Goal: Task Accomplishment & Management: Manage account settings

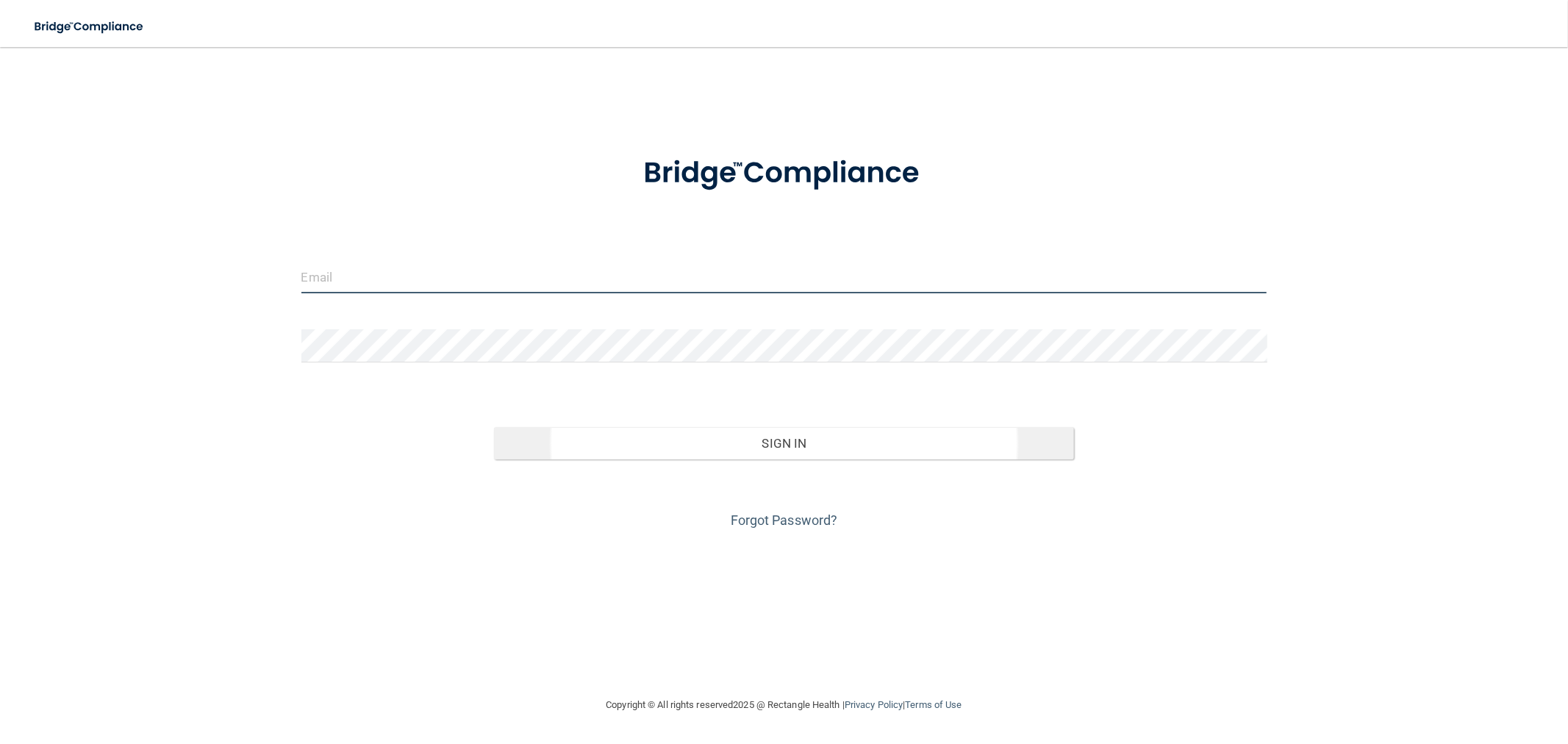
type input "[EMAIL_ADDRESS][DOMAIN_NAME]"
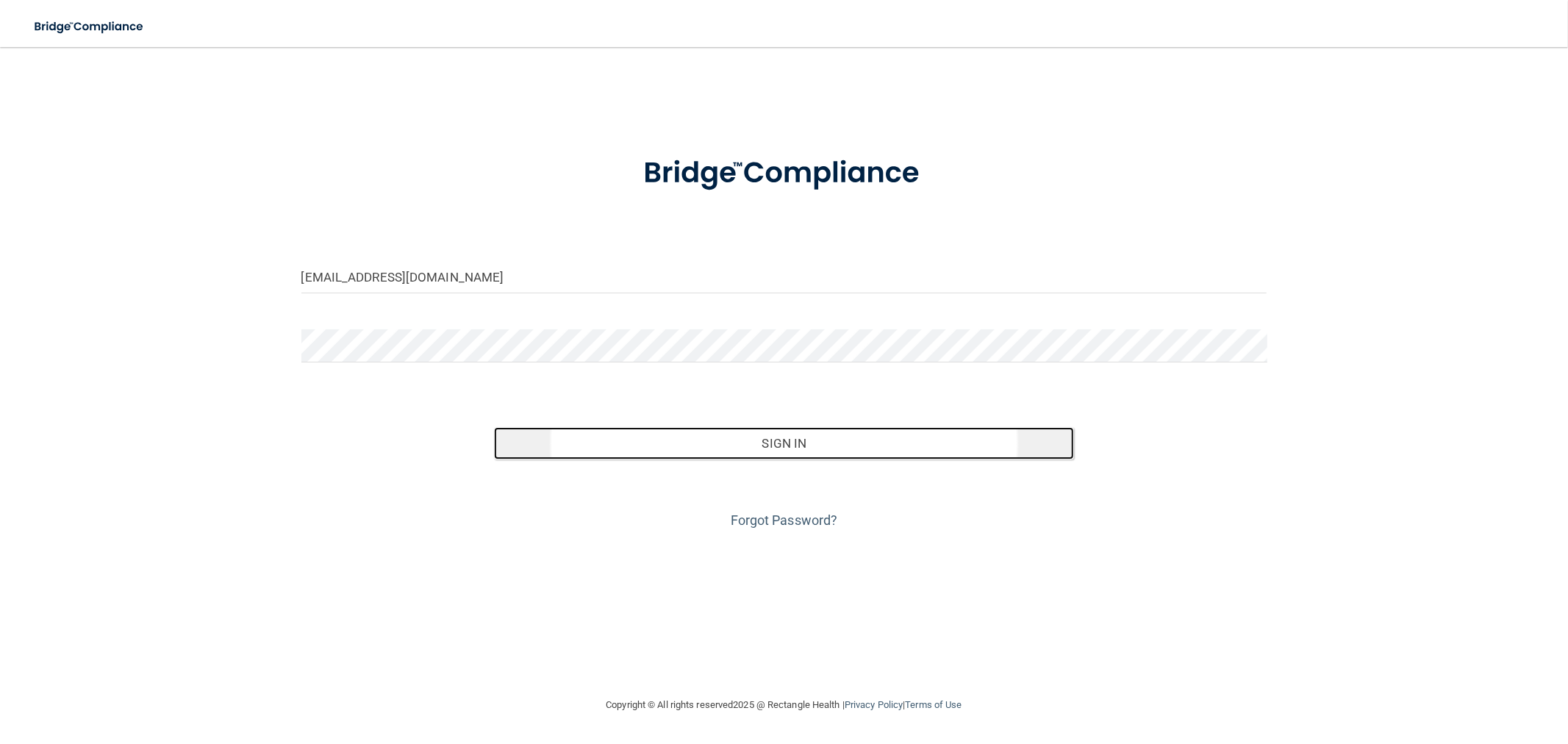
click at [650, 444] on button "Sign In" at bounding box center [783, 443] width 579 height 32
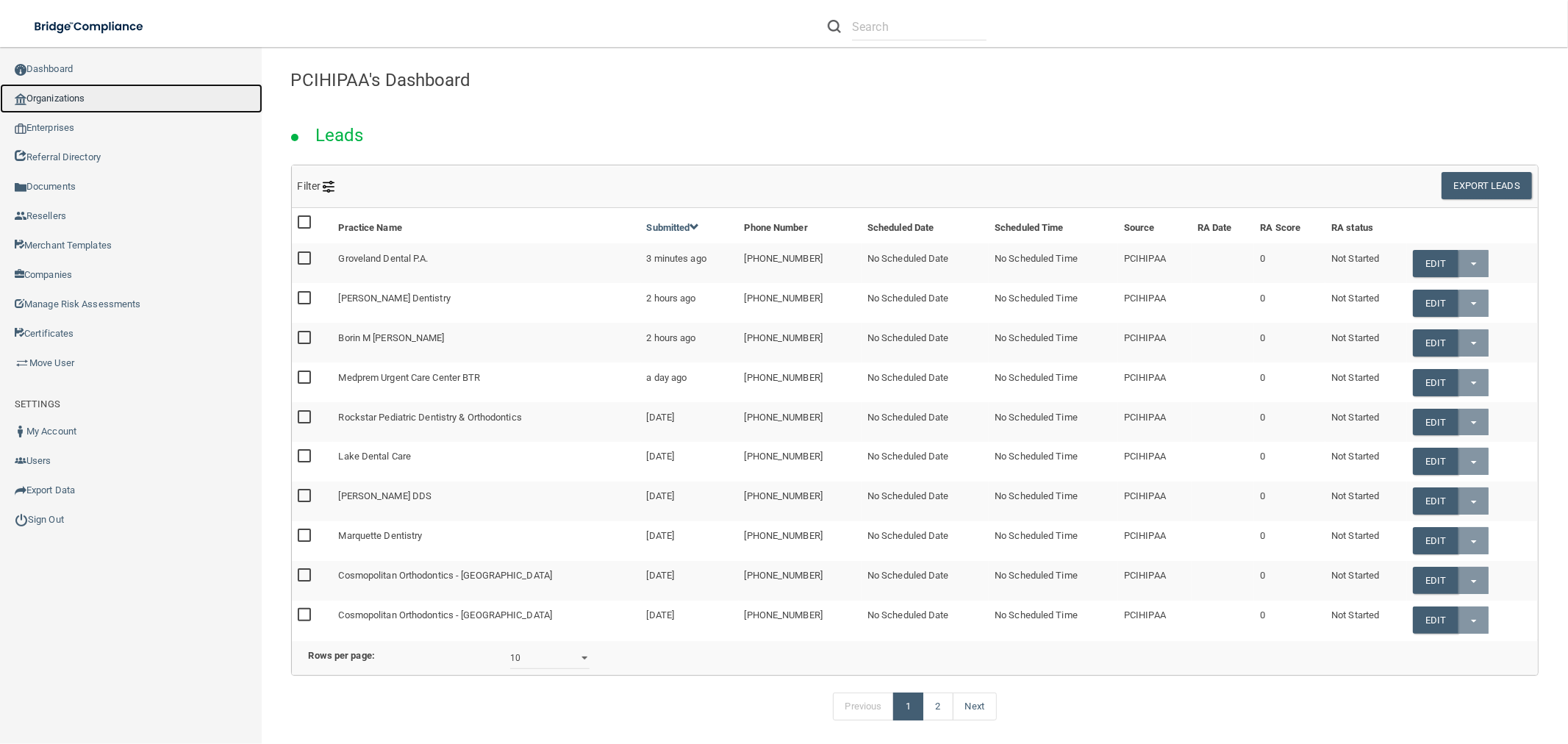
click at [64, 104] on link "Organizations" at bounding box center [131, 98] width 262 height 29
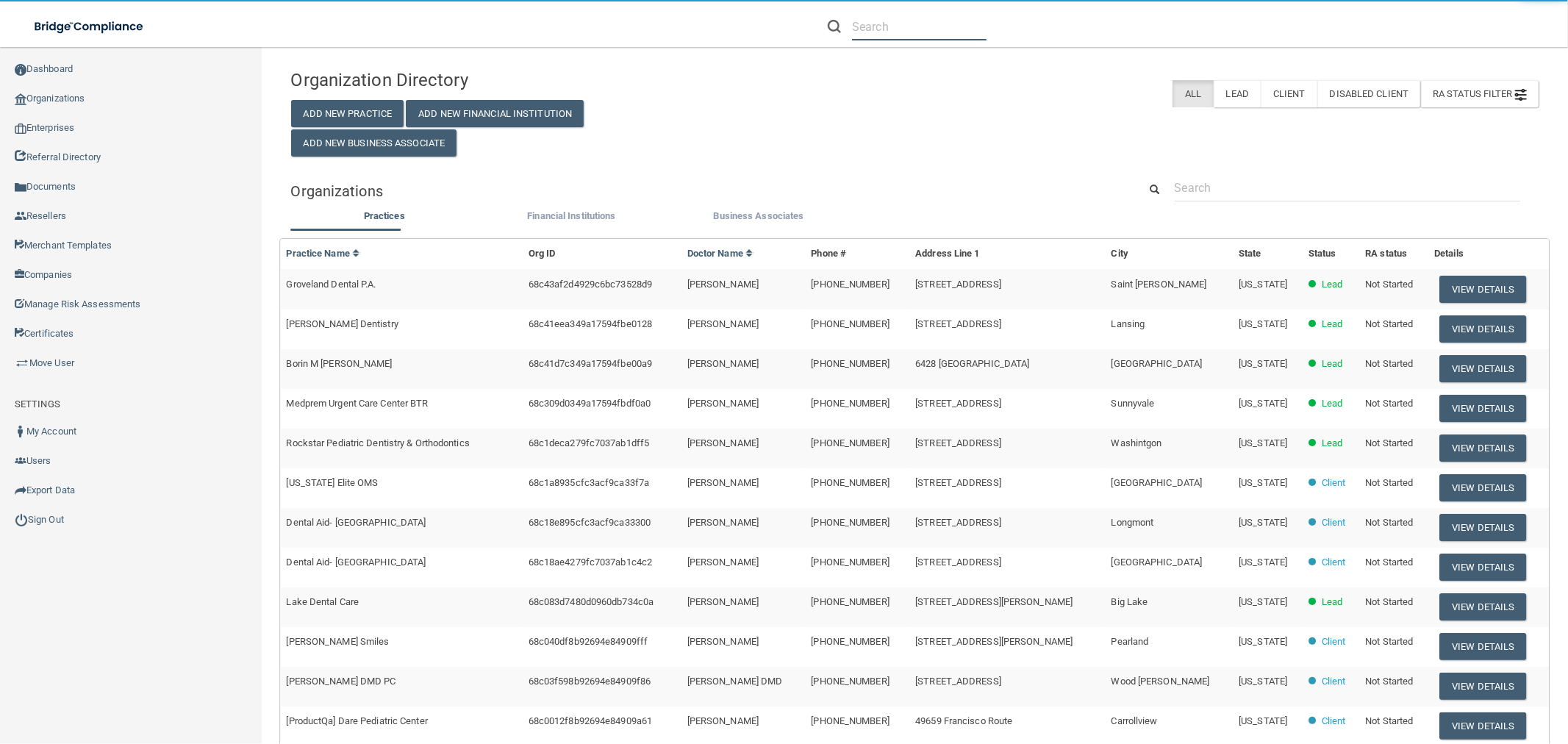
click at [944, 13] on input "text" at bounding box center [918, 27] width 134 height 27
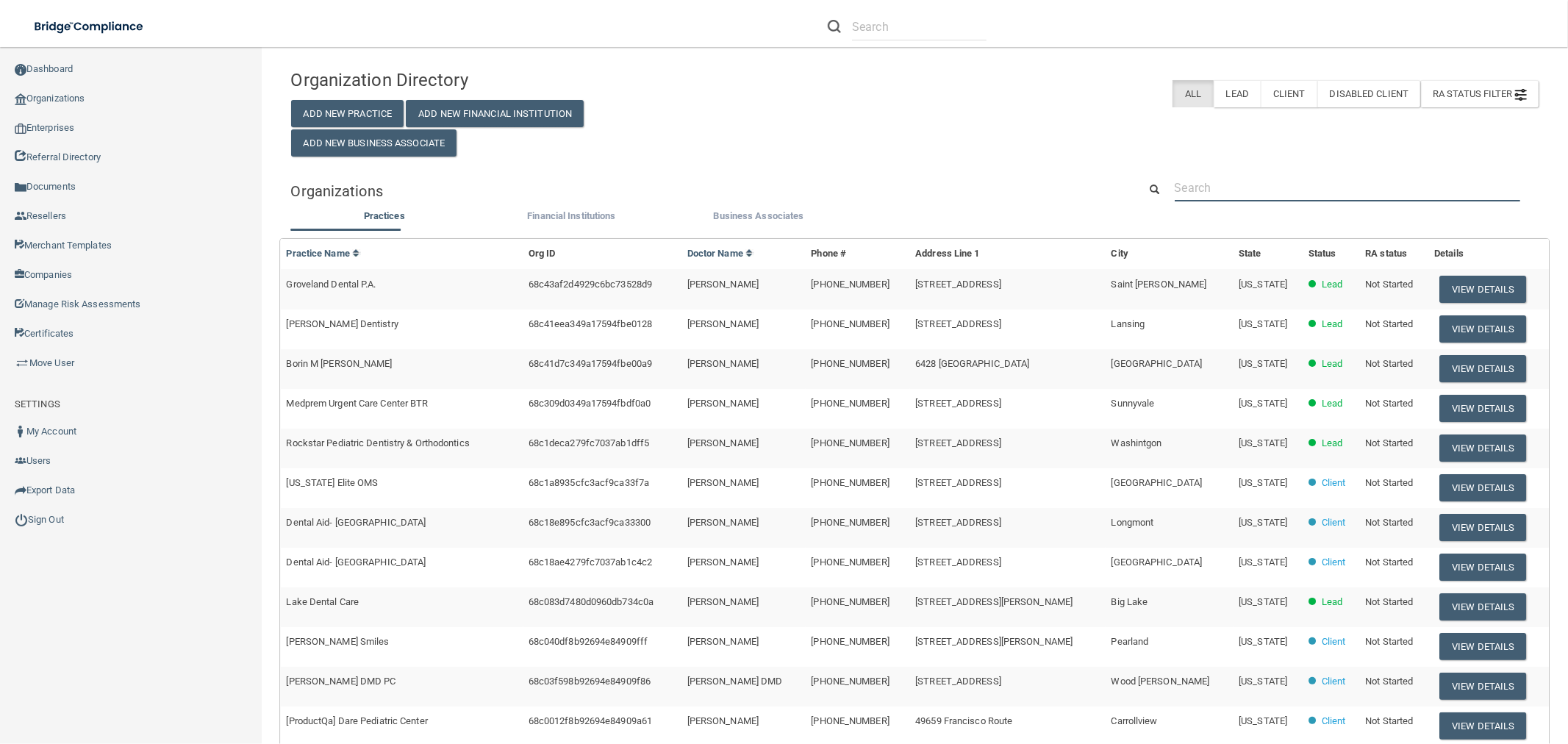
click at [1275, 186] on input "text" at bounding box center [1347, 188] width 345 height 27
paste input "[EMAIL_ADDRESS][DOMAIN_NAME]"
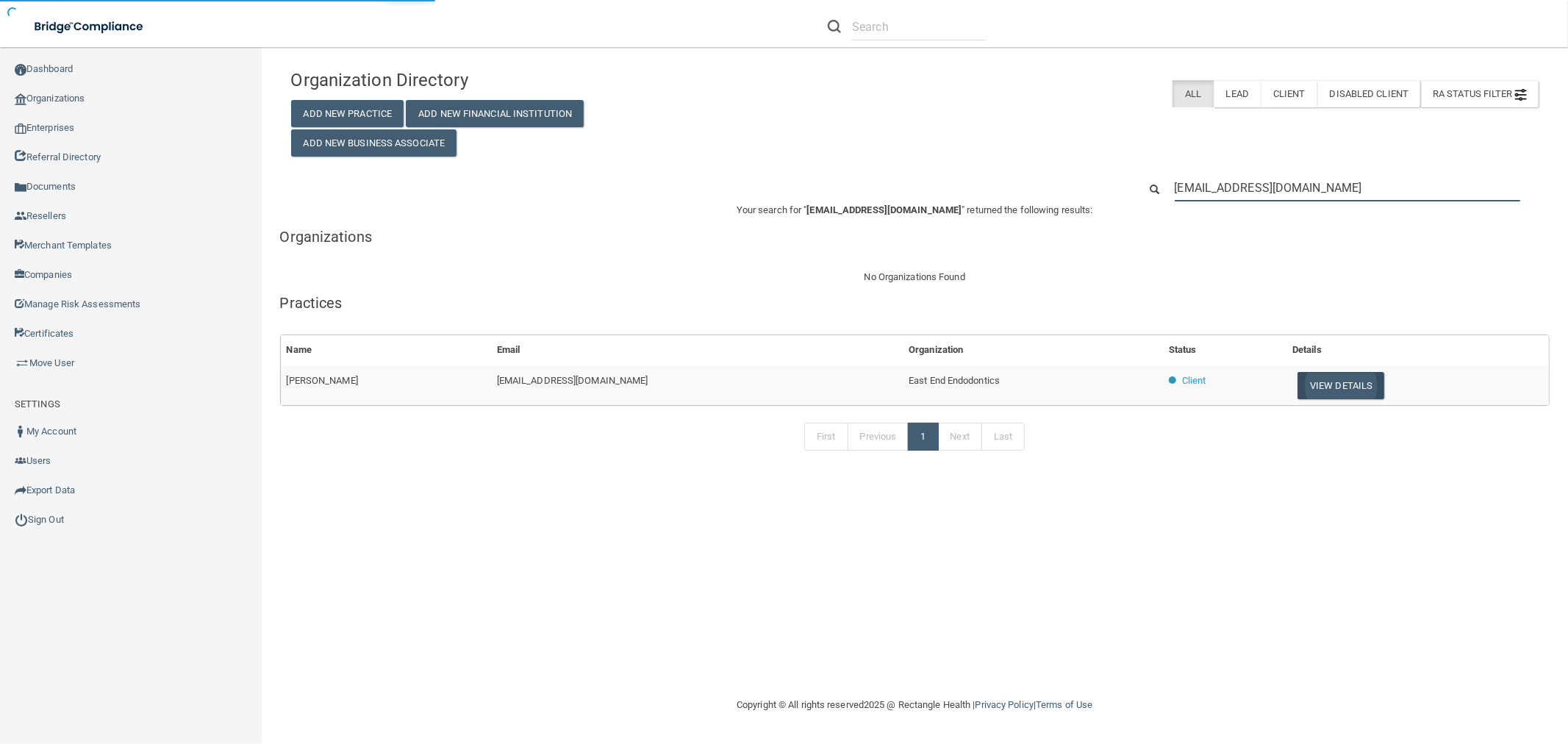
type input "[EMAIL_ADDRESS][DOMAIN_NAME]"
click at [1335, 375] on button "View Details" at bounding box center [1340, 386] width 86 height 27
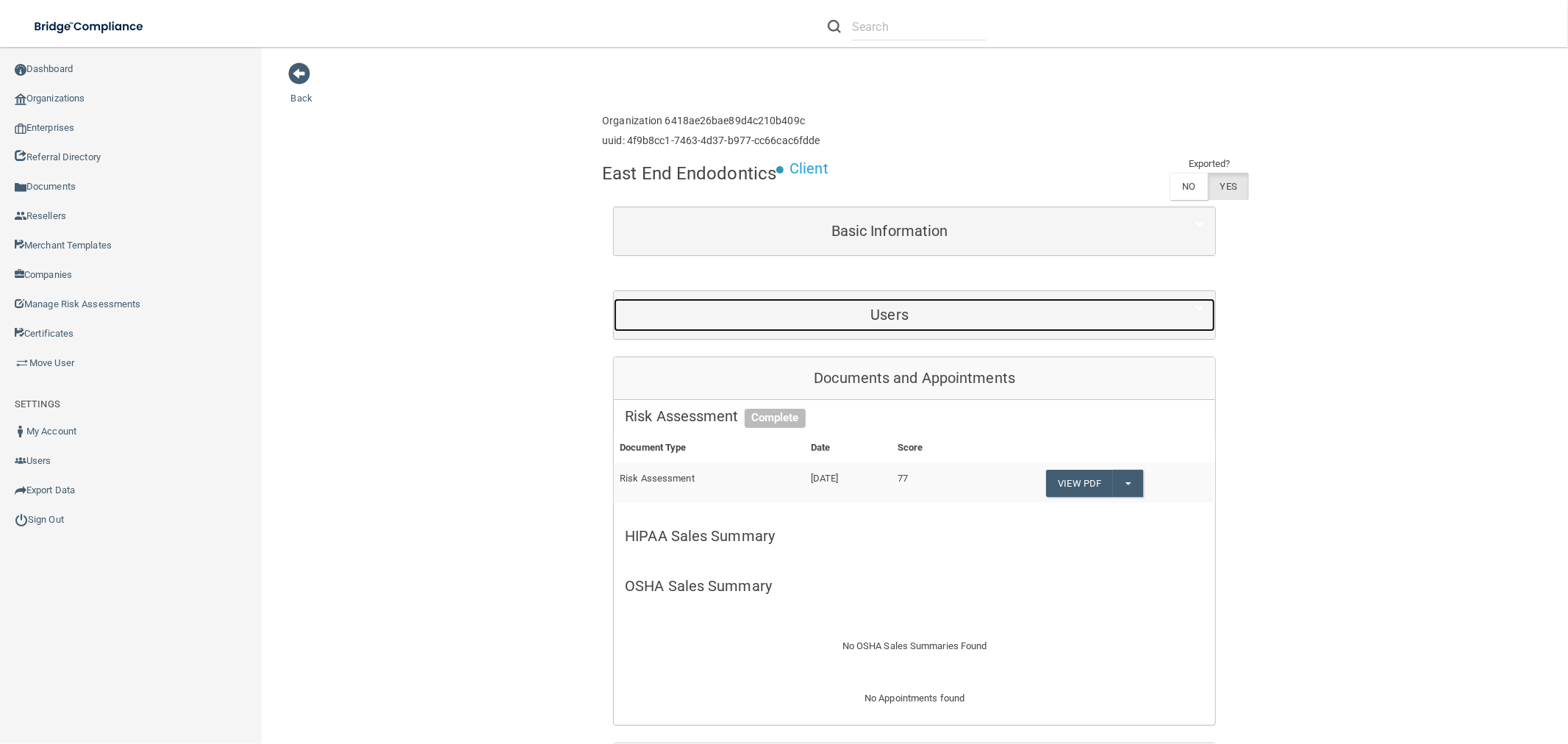
click at [858, 320] on h5 "Users" at bounding box center [889, 314] width 529 height 16
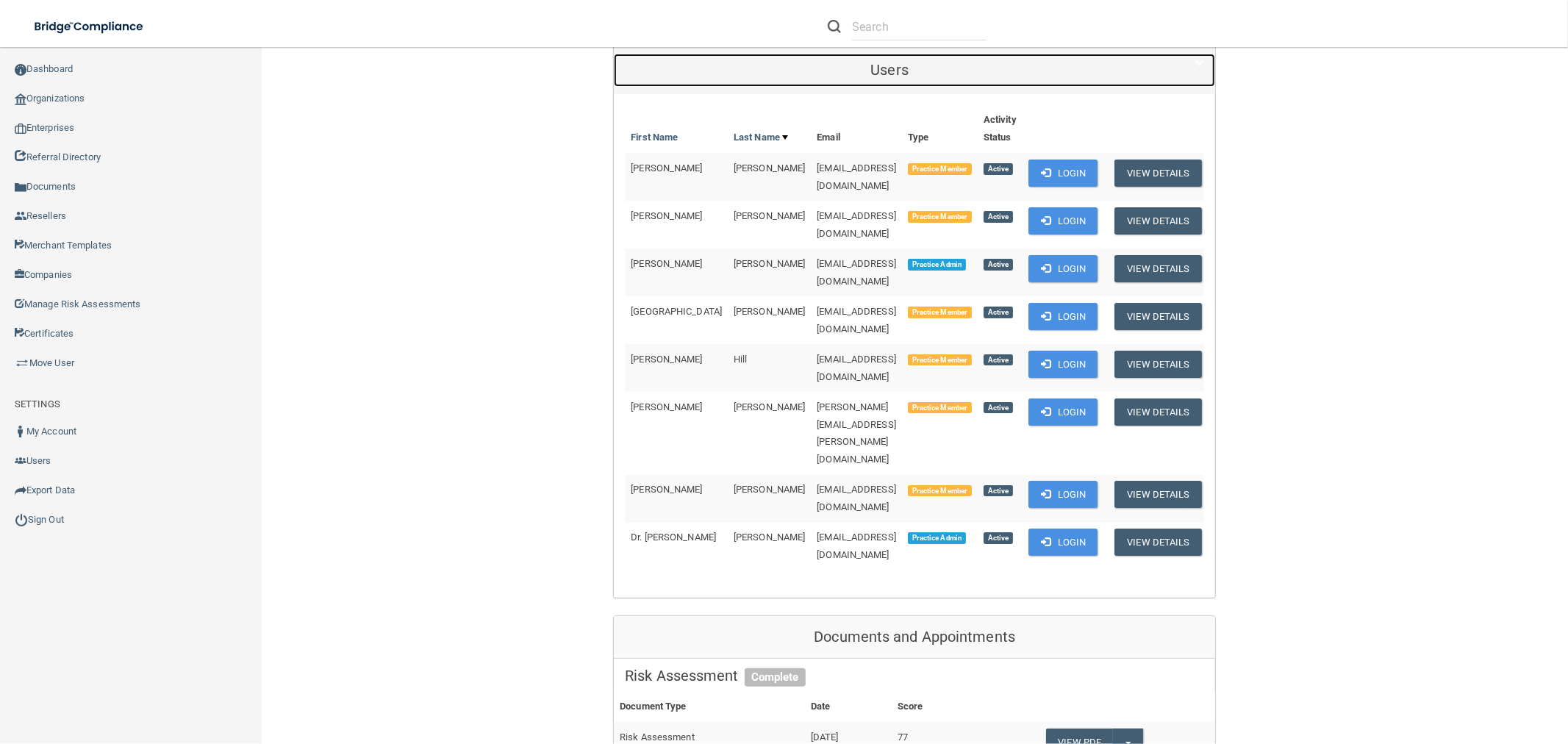
scroll to position [163, 0]
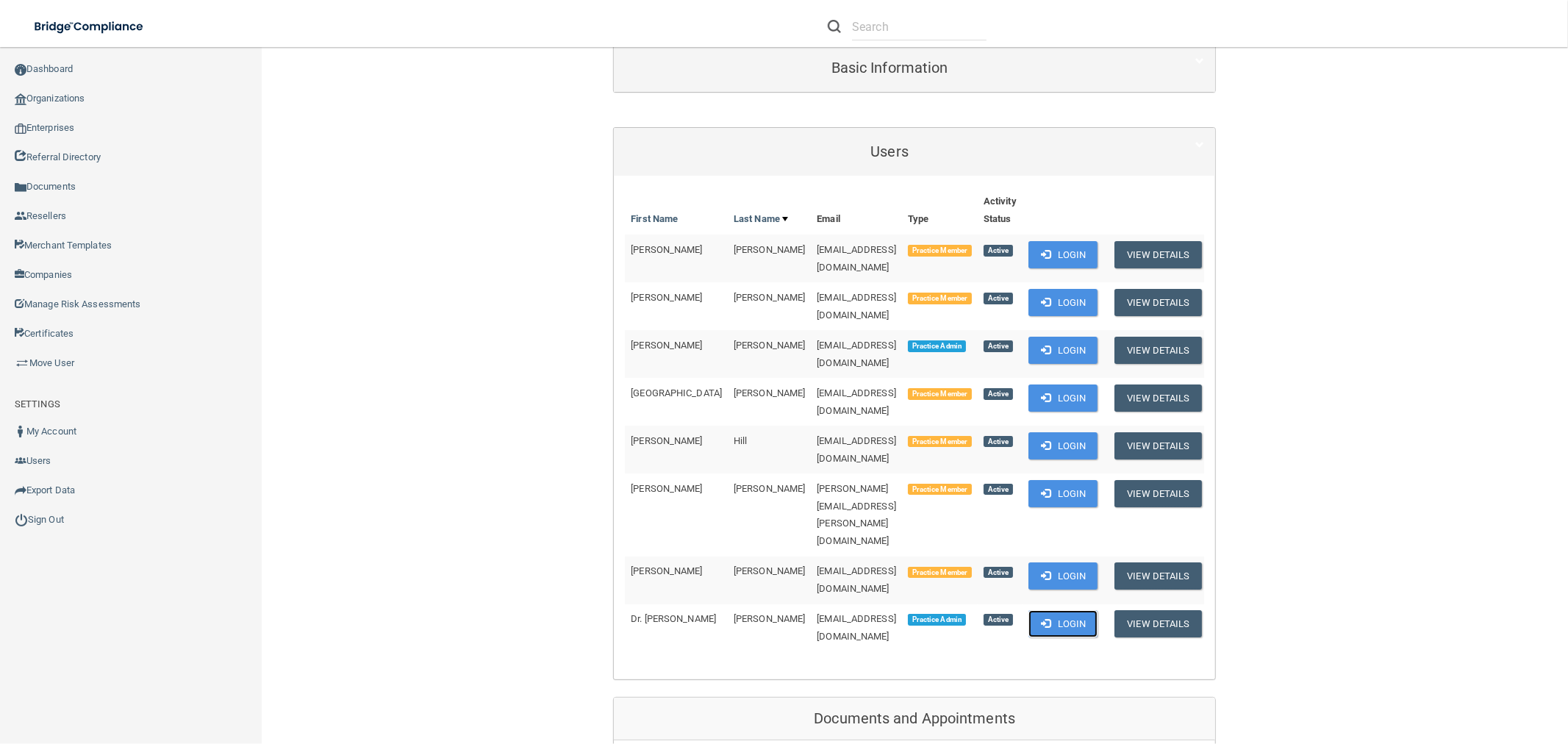
click at [1051, 611] on button "Login" at bounding box center [1063, 624] width 70 height 27
drag, startPoint x: 831, startPoint y: 531, endPoint x: 737, endPoint y: 532, distance: 94.0
click at [810, 605] on td "[EMAIL_ADDRESS][DOMAIN_NAME]" at bounding box center [856, 628] width 91 height 47
copy span "[EMAIL_ADDRESS][DOMAIN_NAME]"
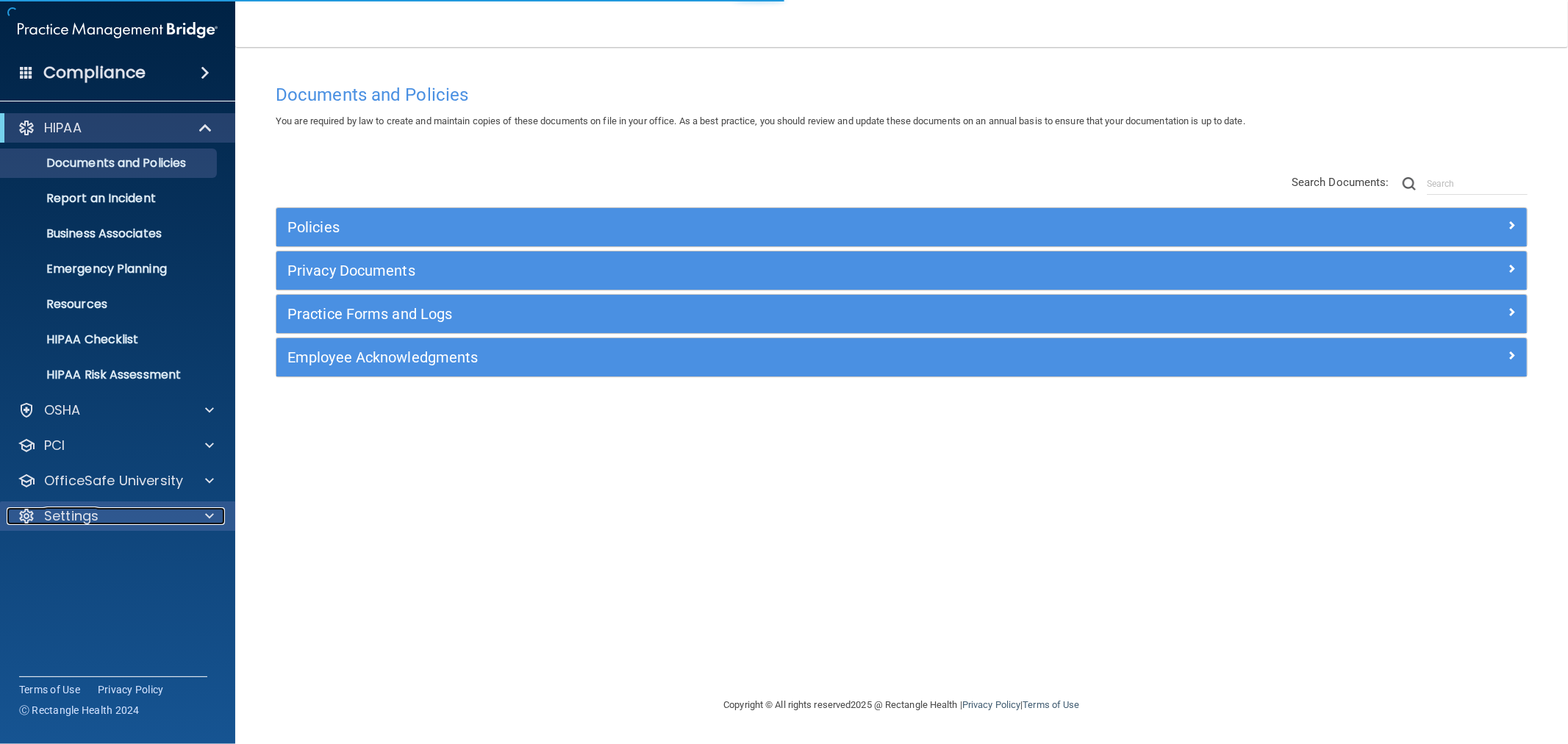
click at [90, 509] on p "Settings" at bounding box center [71, 516] width 54 height 18
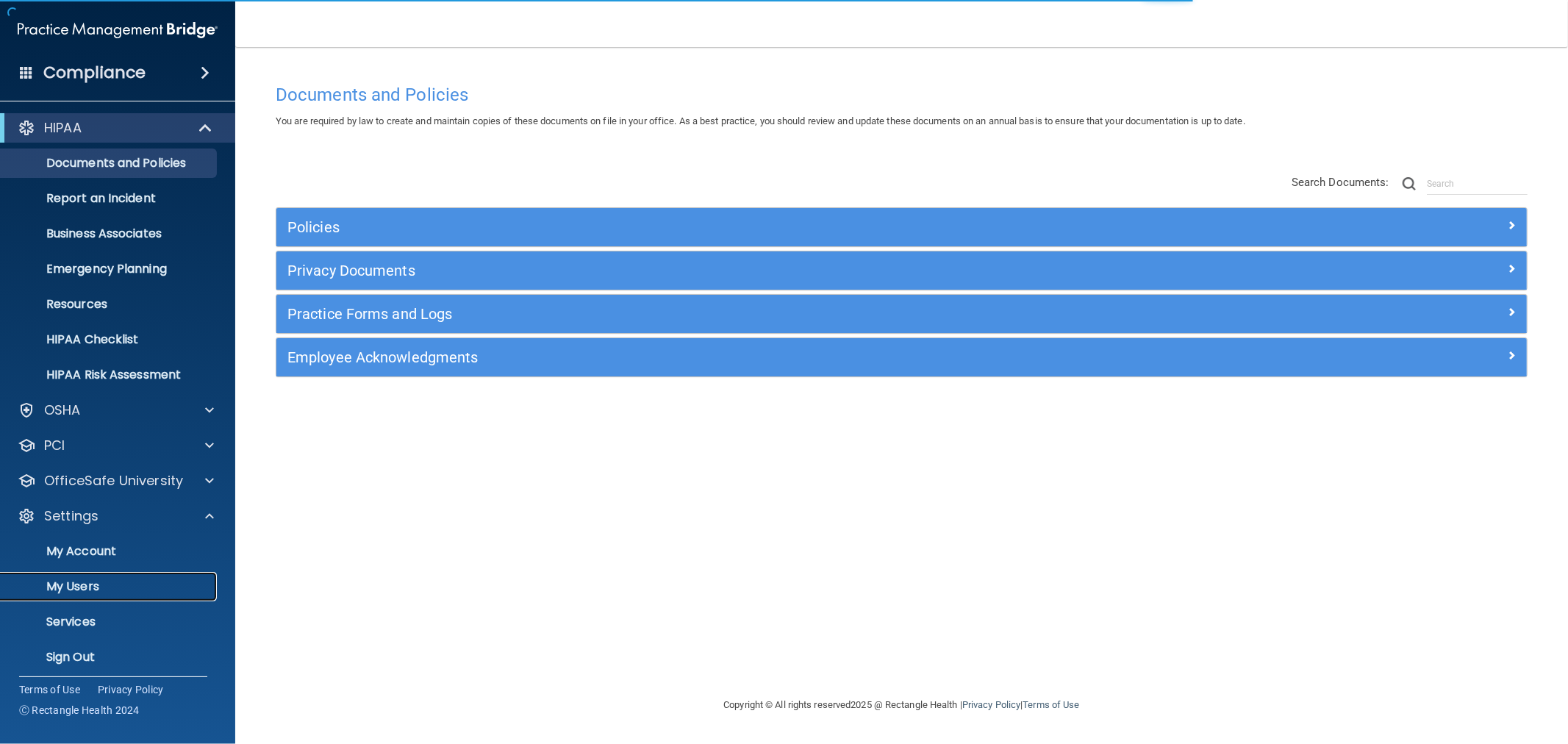
click at [104, 582] on p "My Users" at bounding box center [110, 586] width 201 height 15
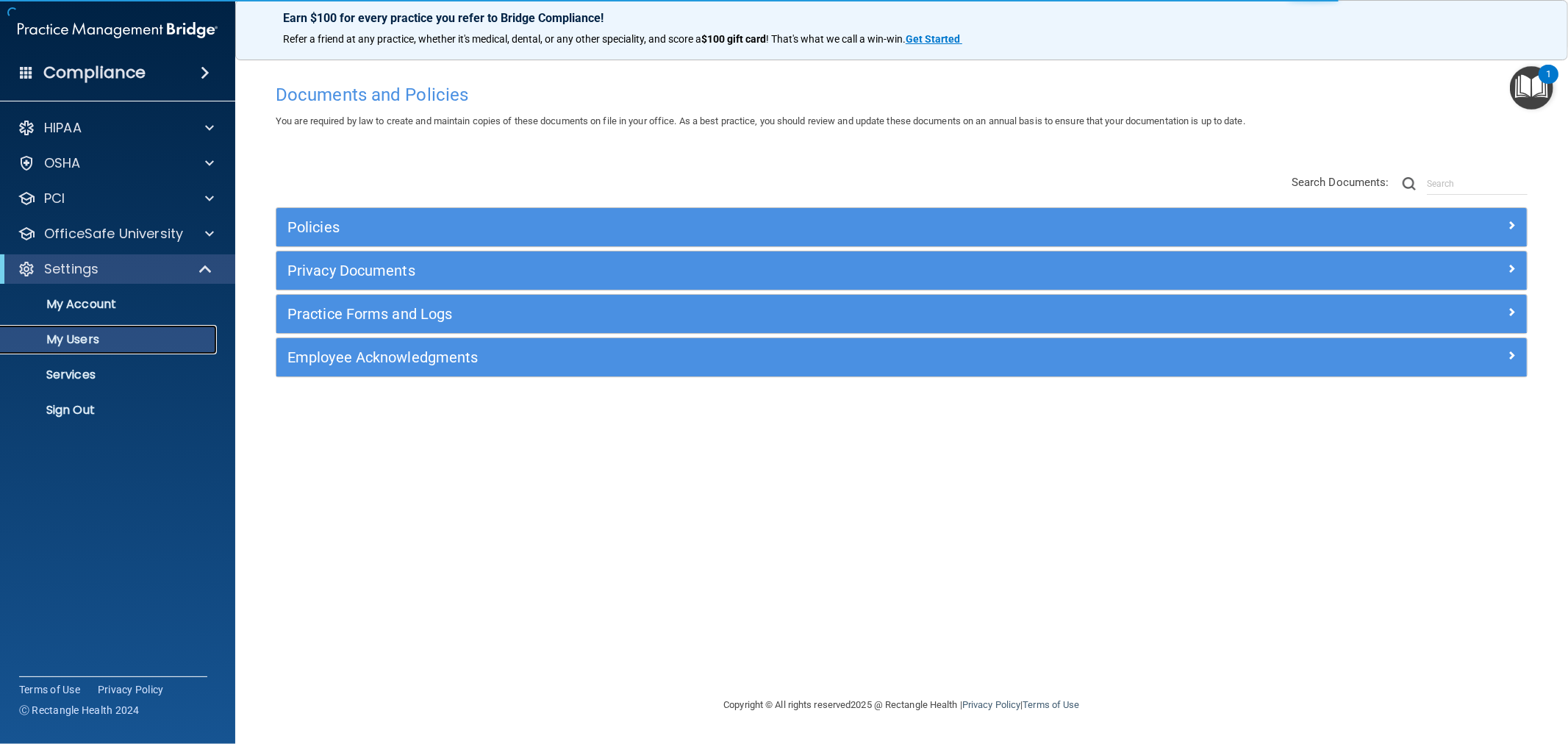
select select "20"
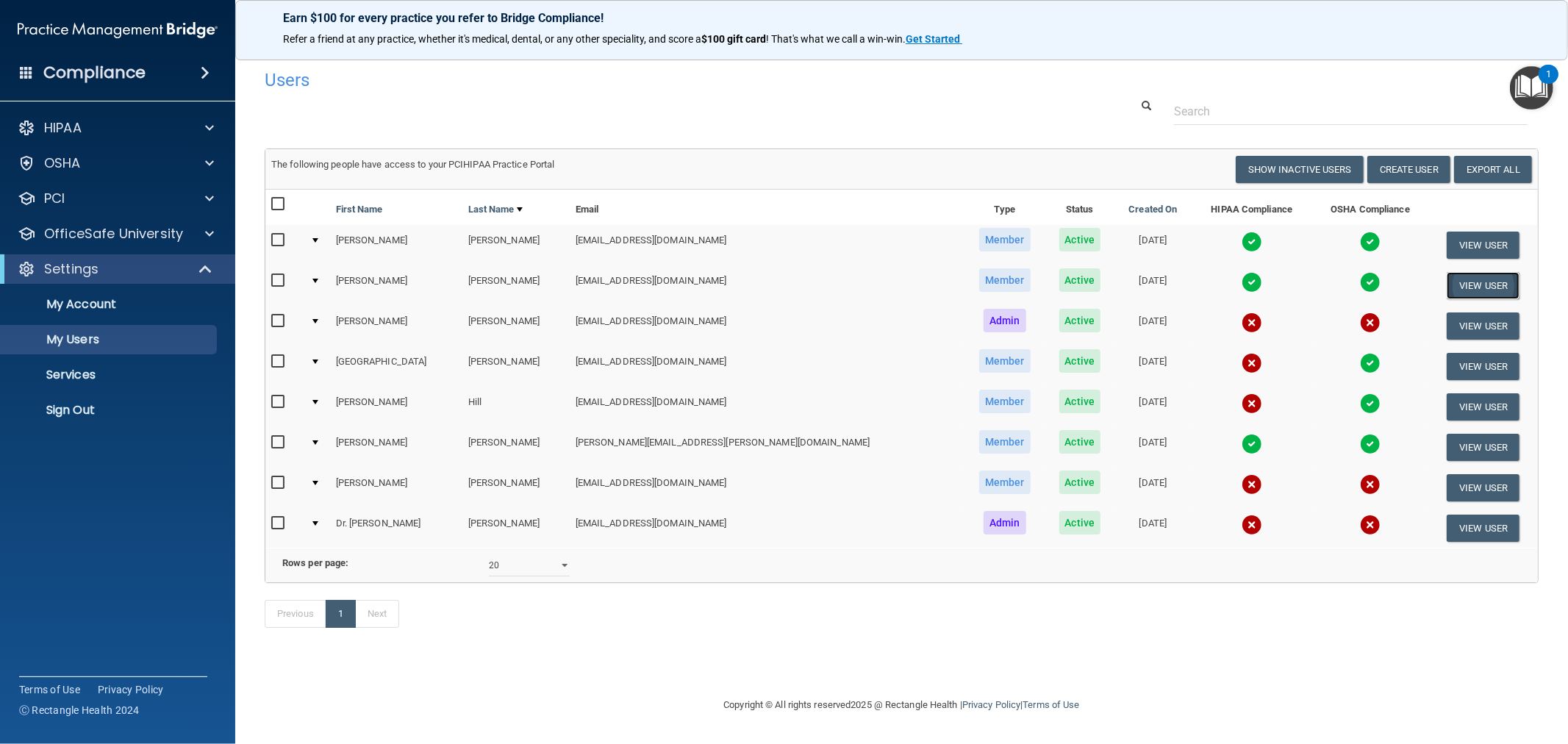
click at [1464, 280] on button "View User" at bounding box center [1484, 286] width 73 height 27
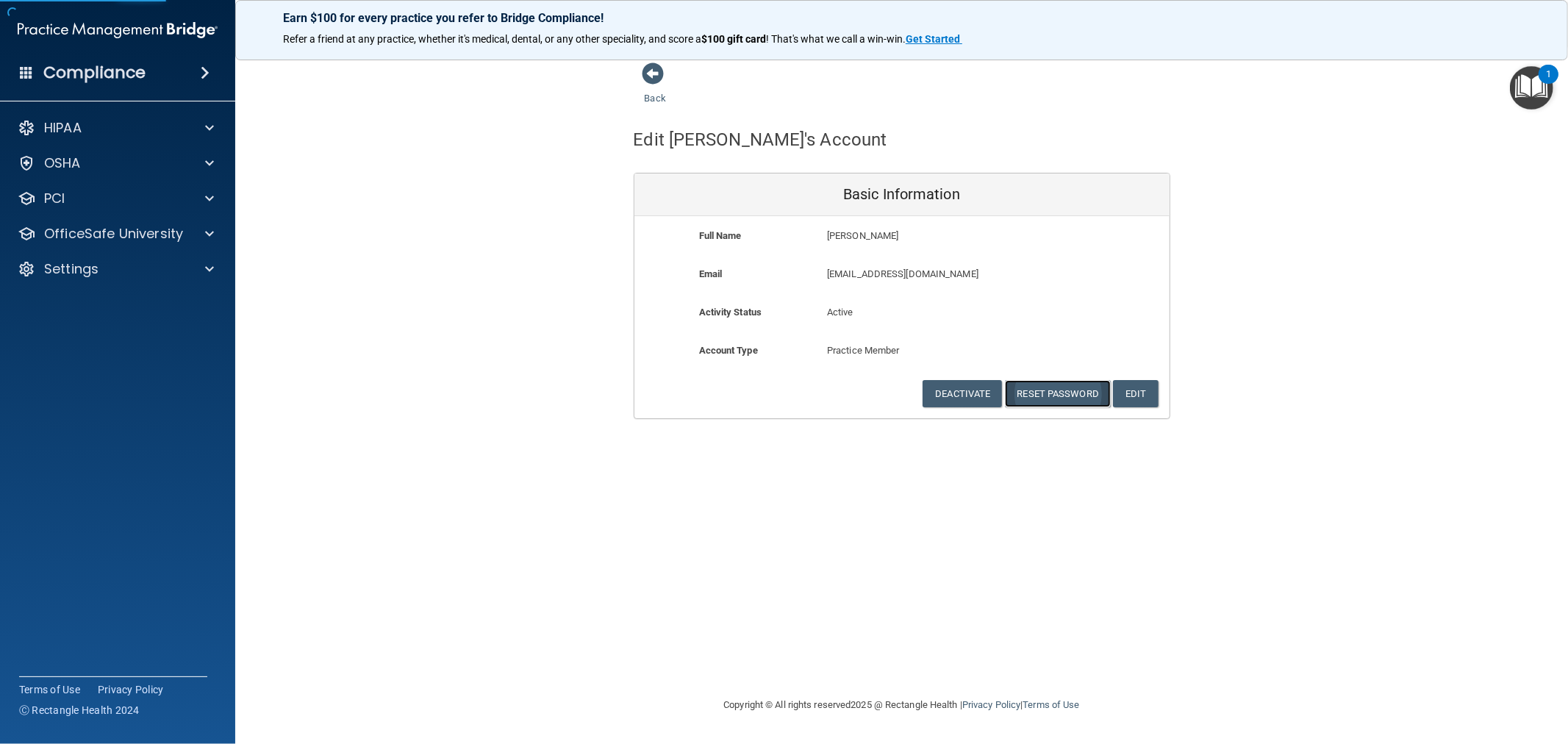
click at [1052, 394] on button "Reset Password" at bounding box center [1058, 394] width 106 height 27
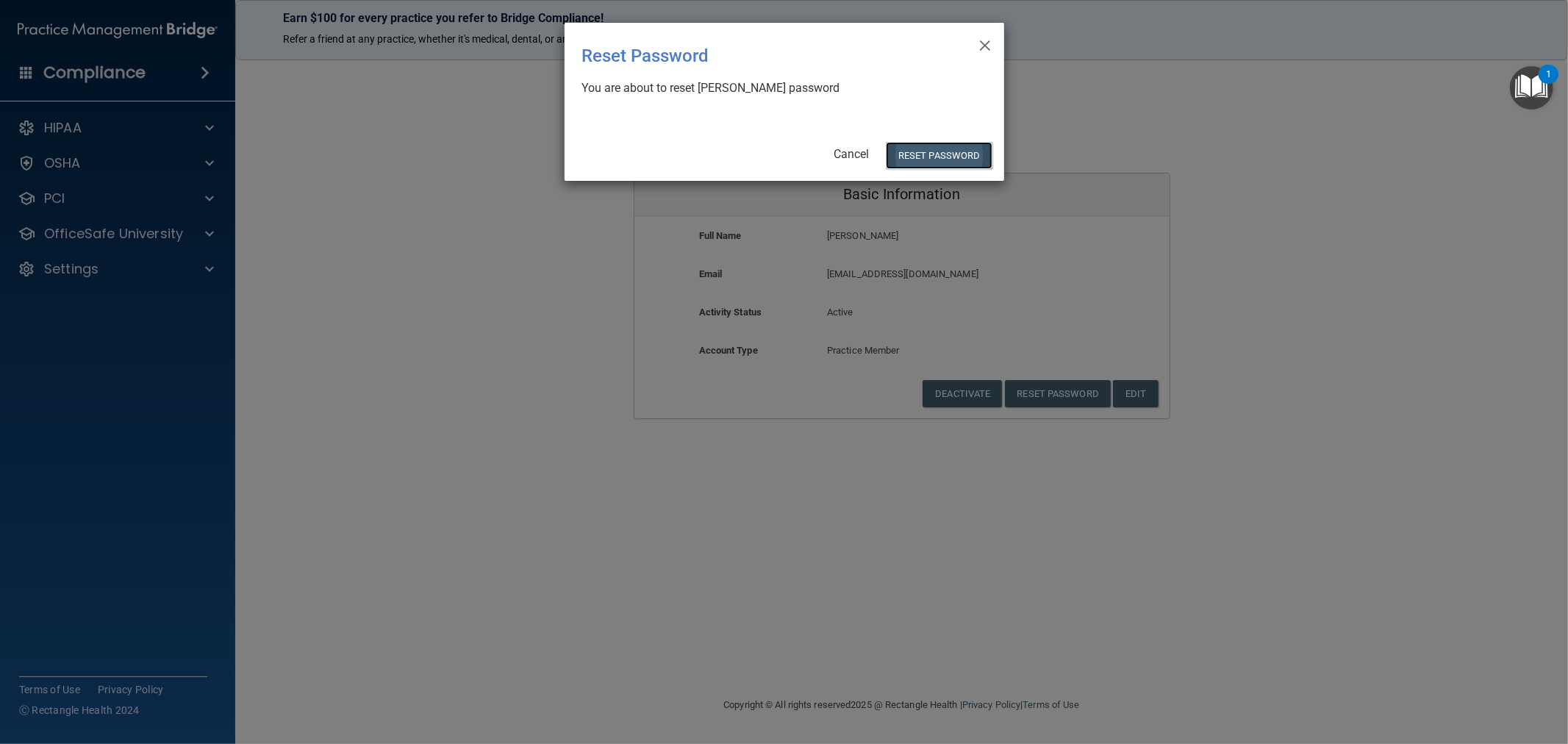
click at [943, 159] on button "Reset Password" at bounding box center [939, 156] width 106 height 27
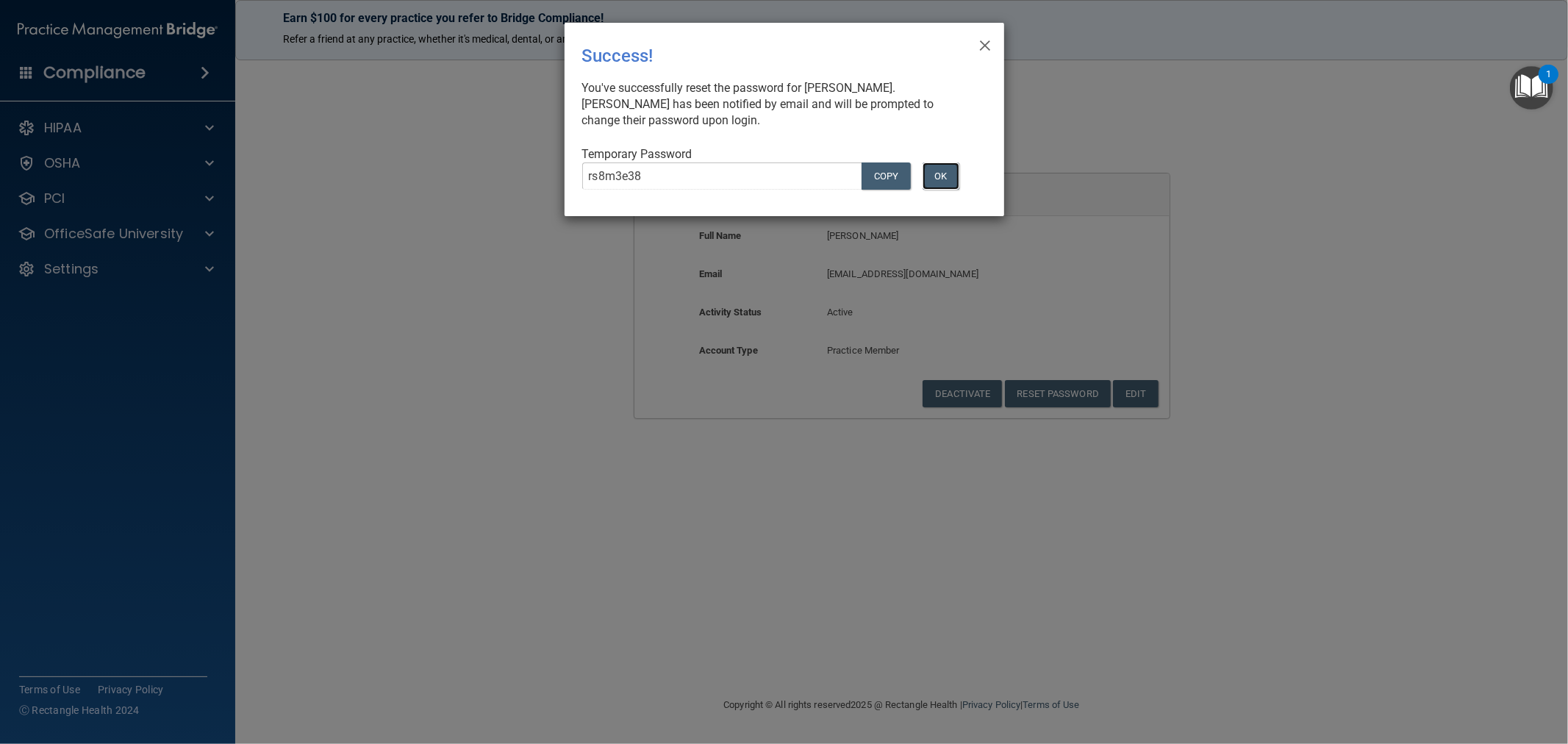
click at [943, 181] on button "OK" at bounding box center [940, 177] width 36 height 27
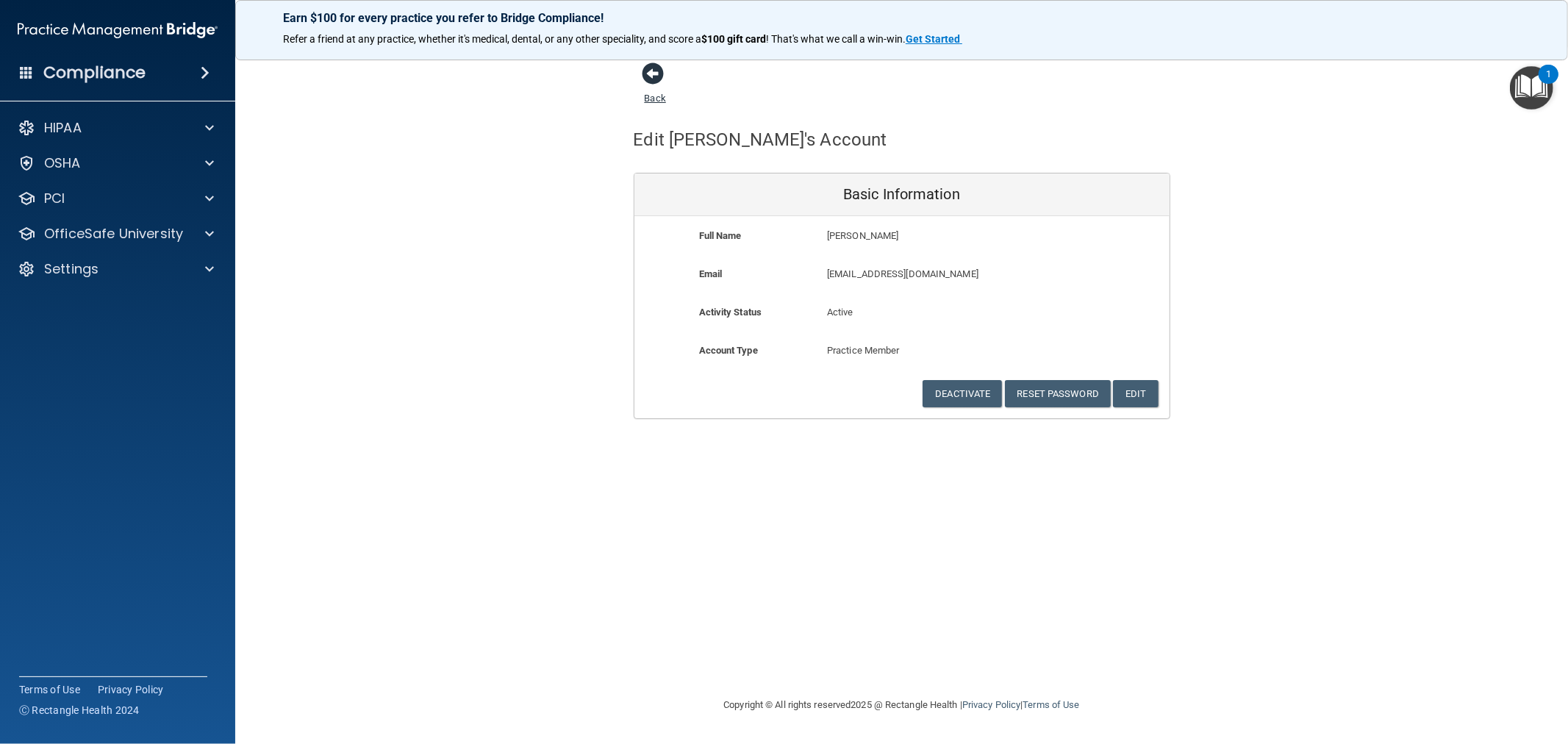
click at [657, 63] on span at bounding box center [653, 74] width 22 height 22
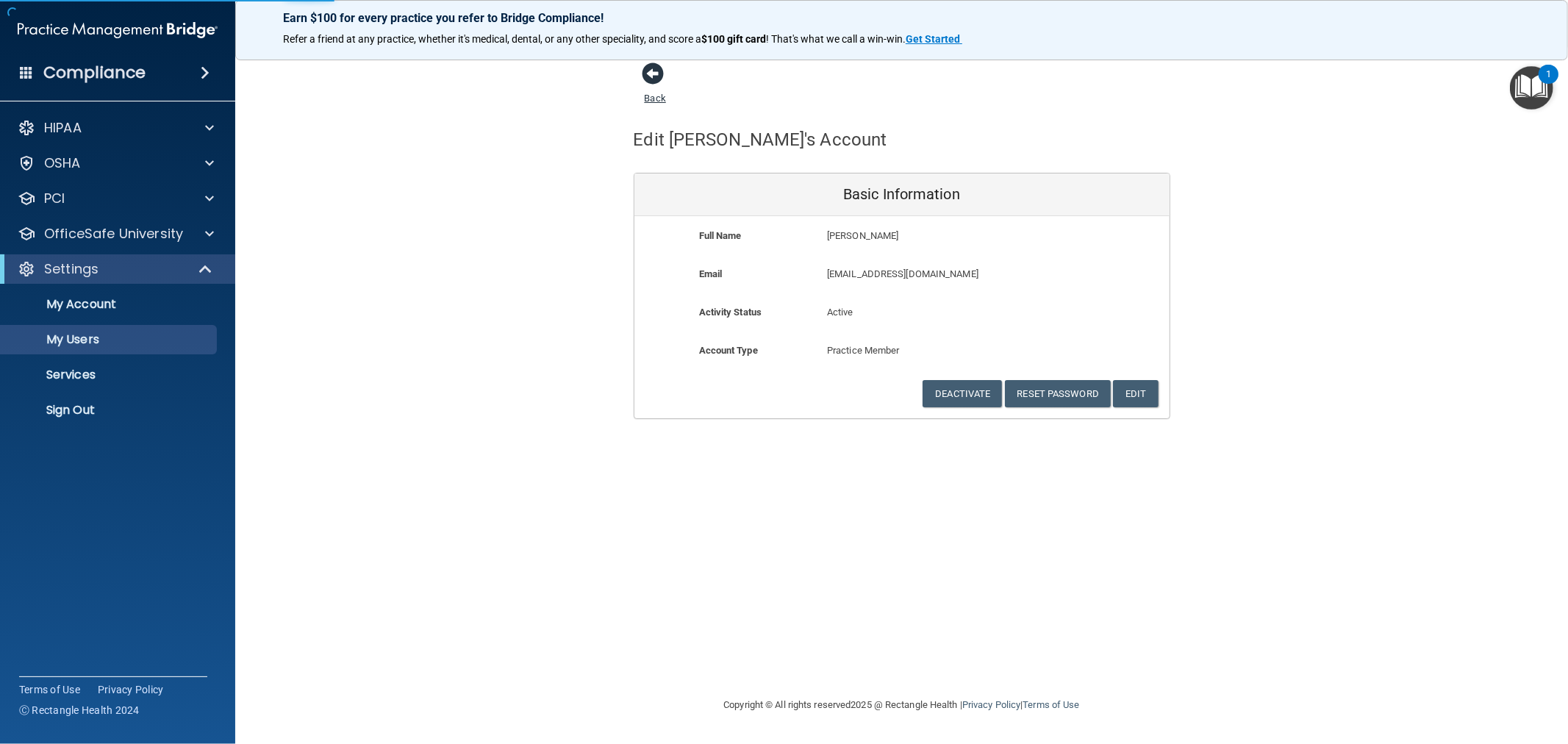
select select "20"
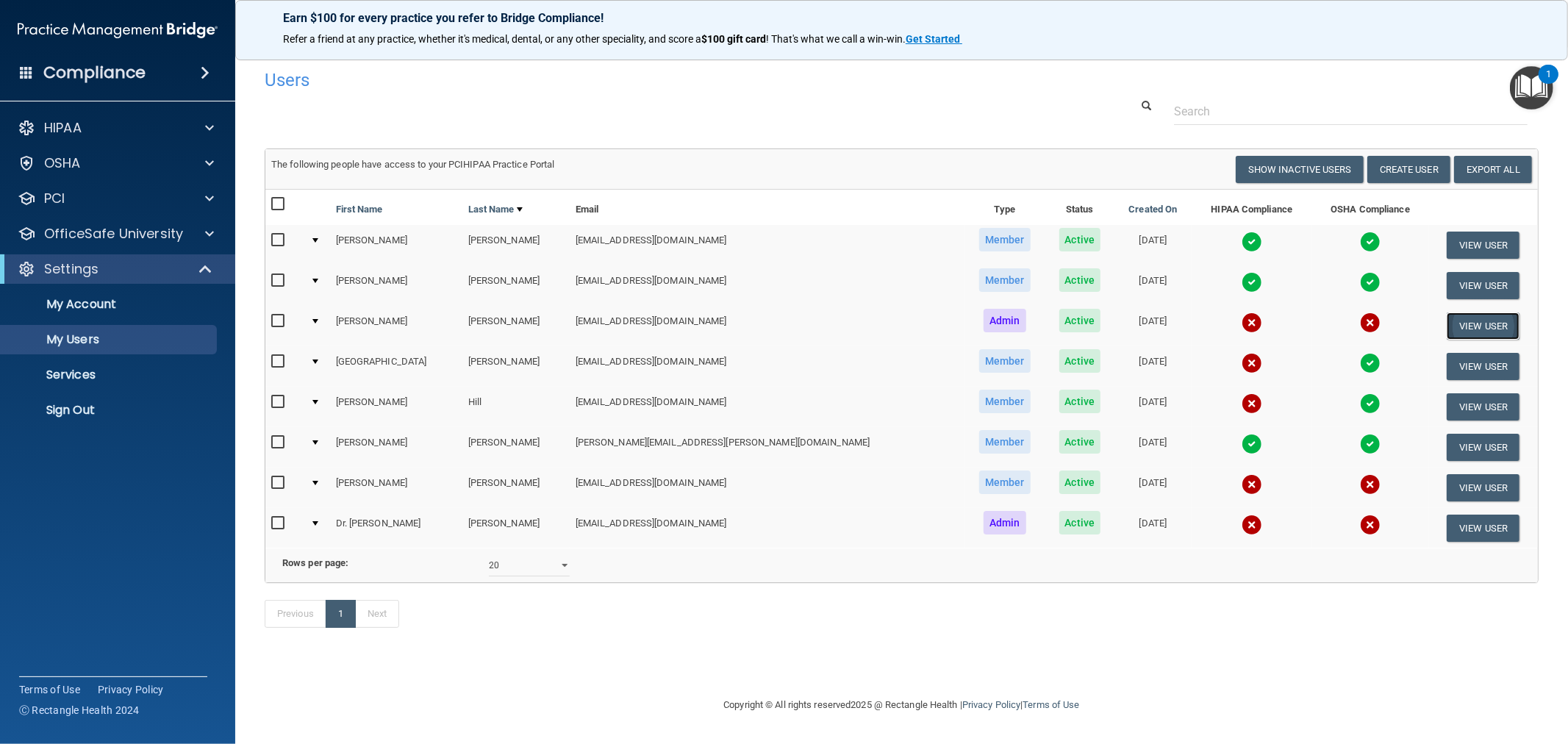
click at [1447, 330] on button "View User" at bounding box center [1484, 326] width 73 height 27
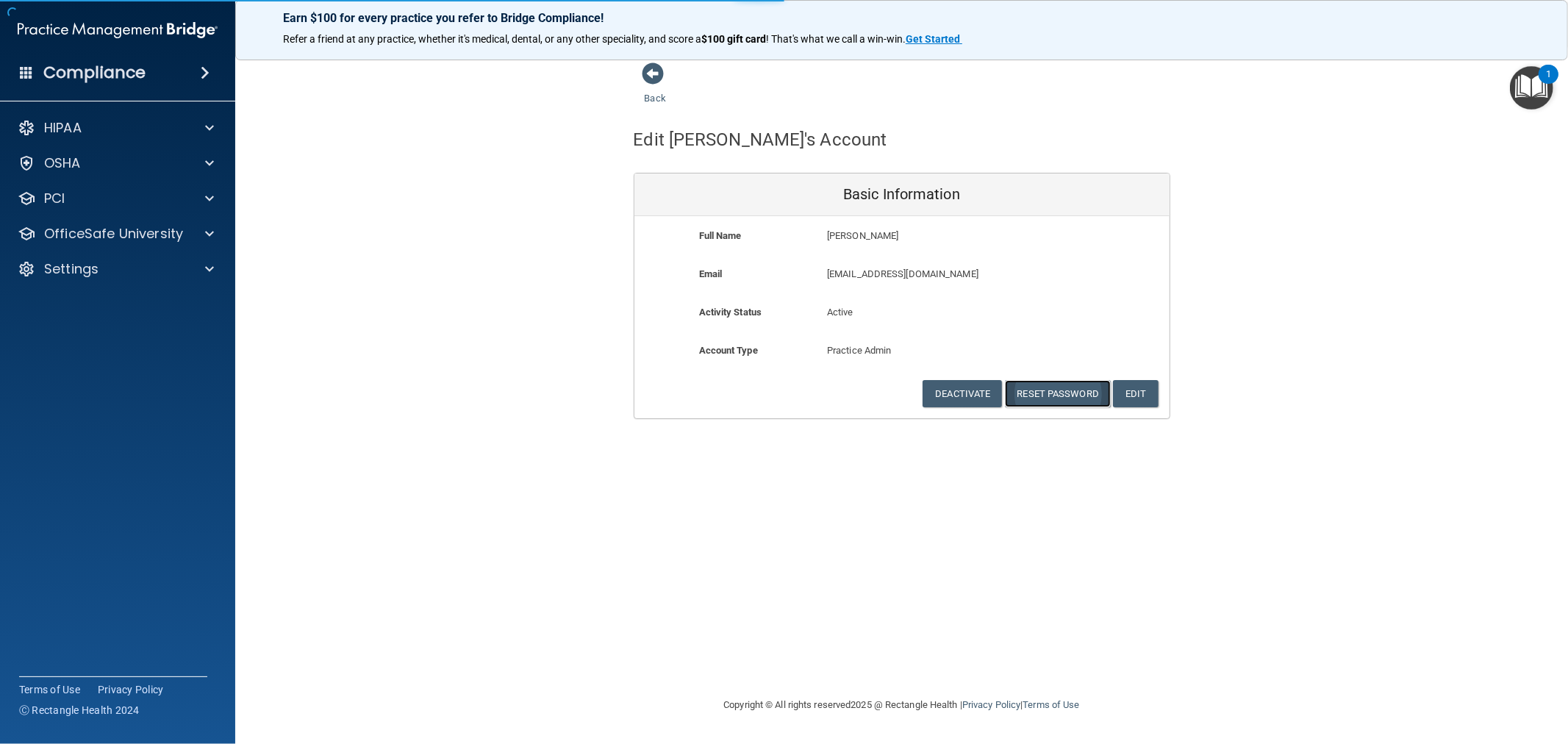
click at [1055, 385] on button "Reset Password" at bounding box center [1058, 394] width 106 height 27
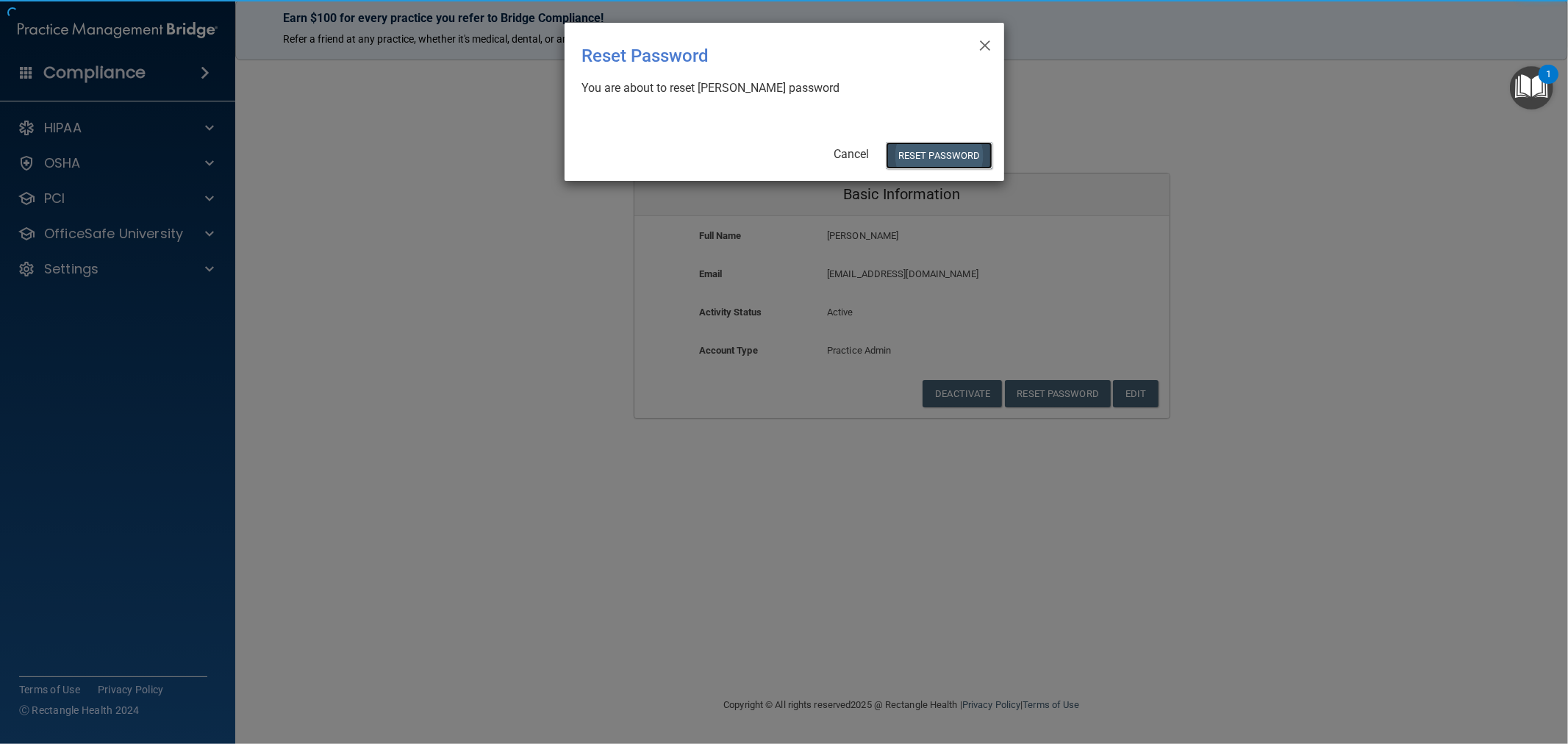
click at [931, 151] on button "Reset Password" at bounding box center [939, 156] width 106 height 27
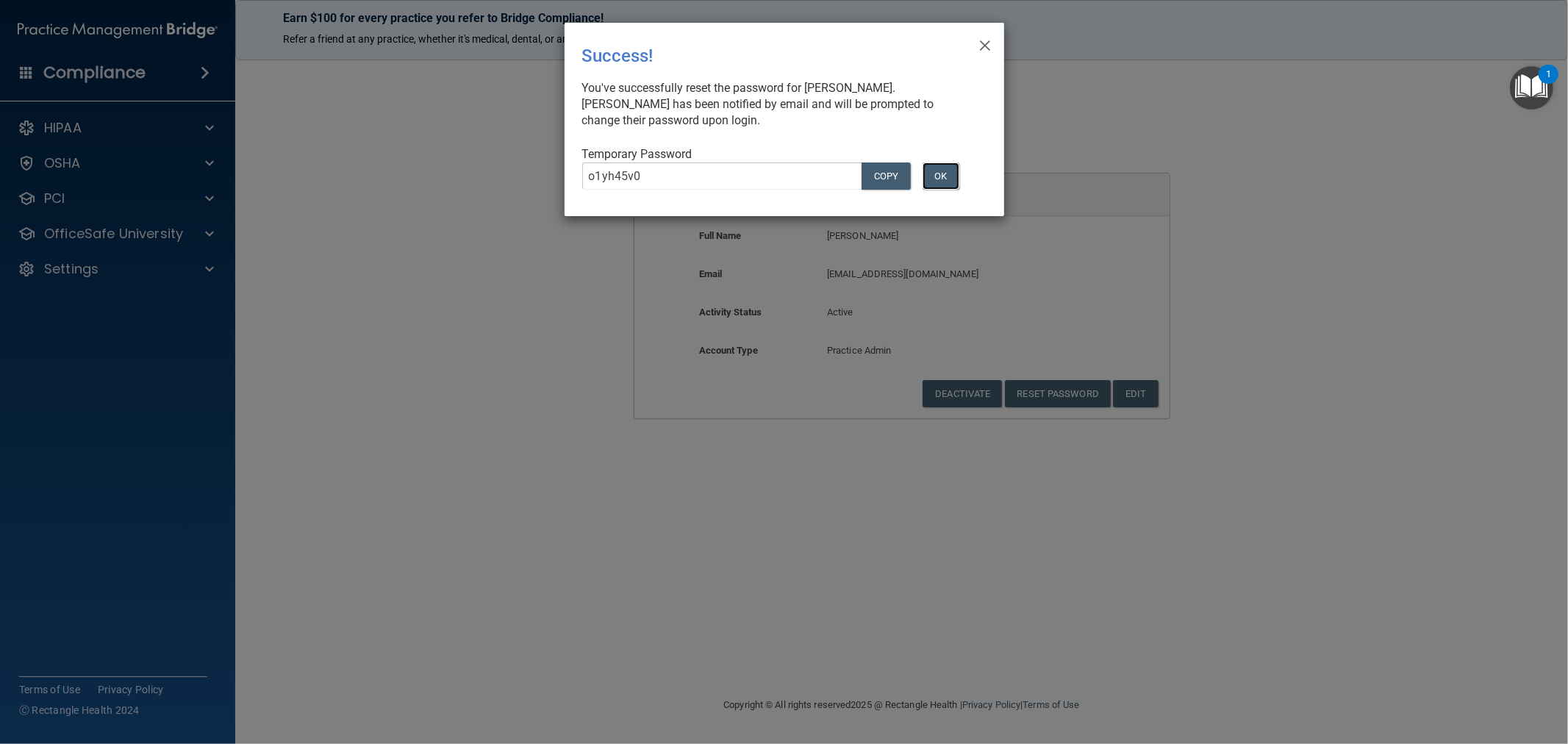
click at [929, 175] on button "OK" at bounding box center [940, 177] width 36 height 27
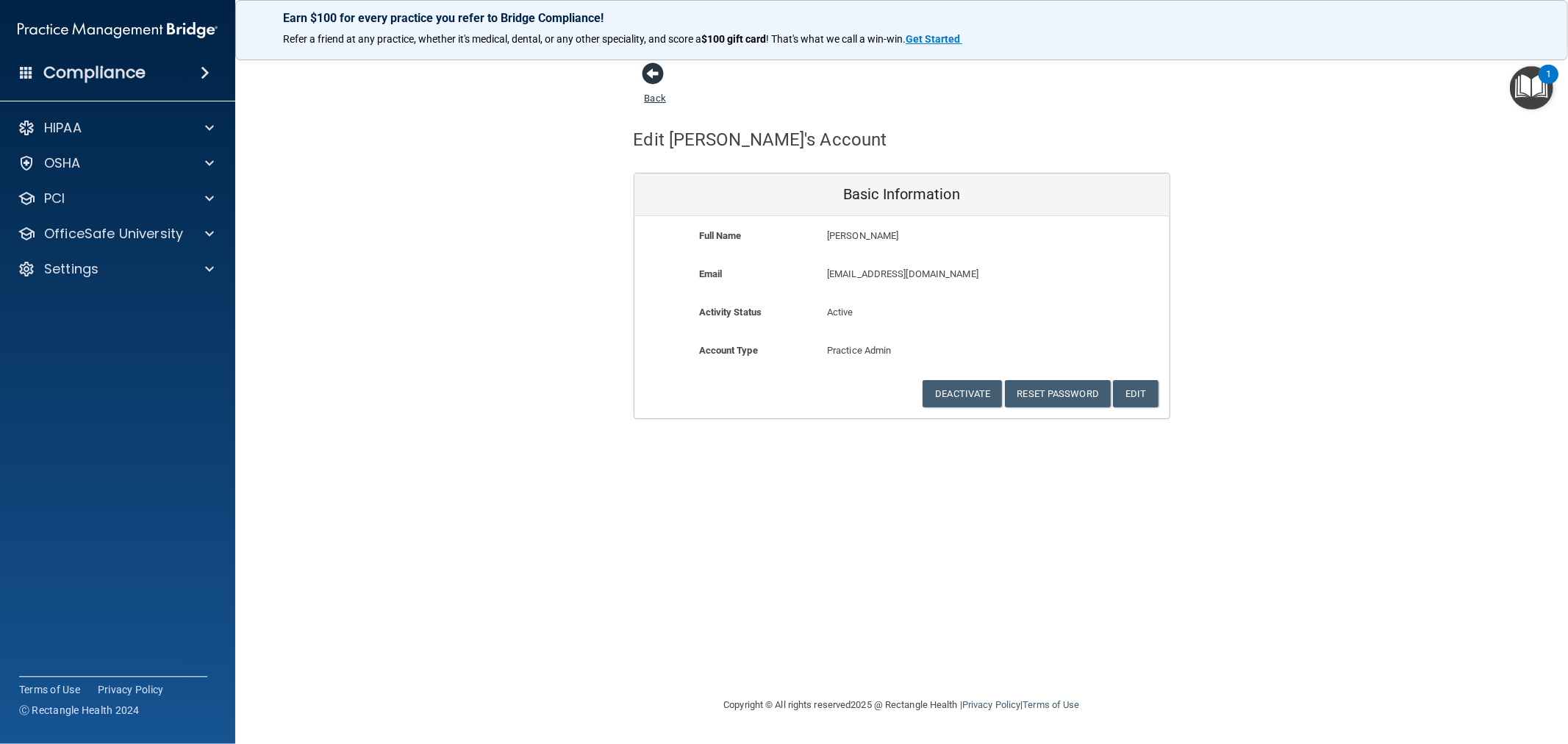
click at [652, 69] on span at bounding box center [653, 74] width 22 height 22
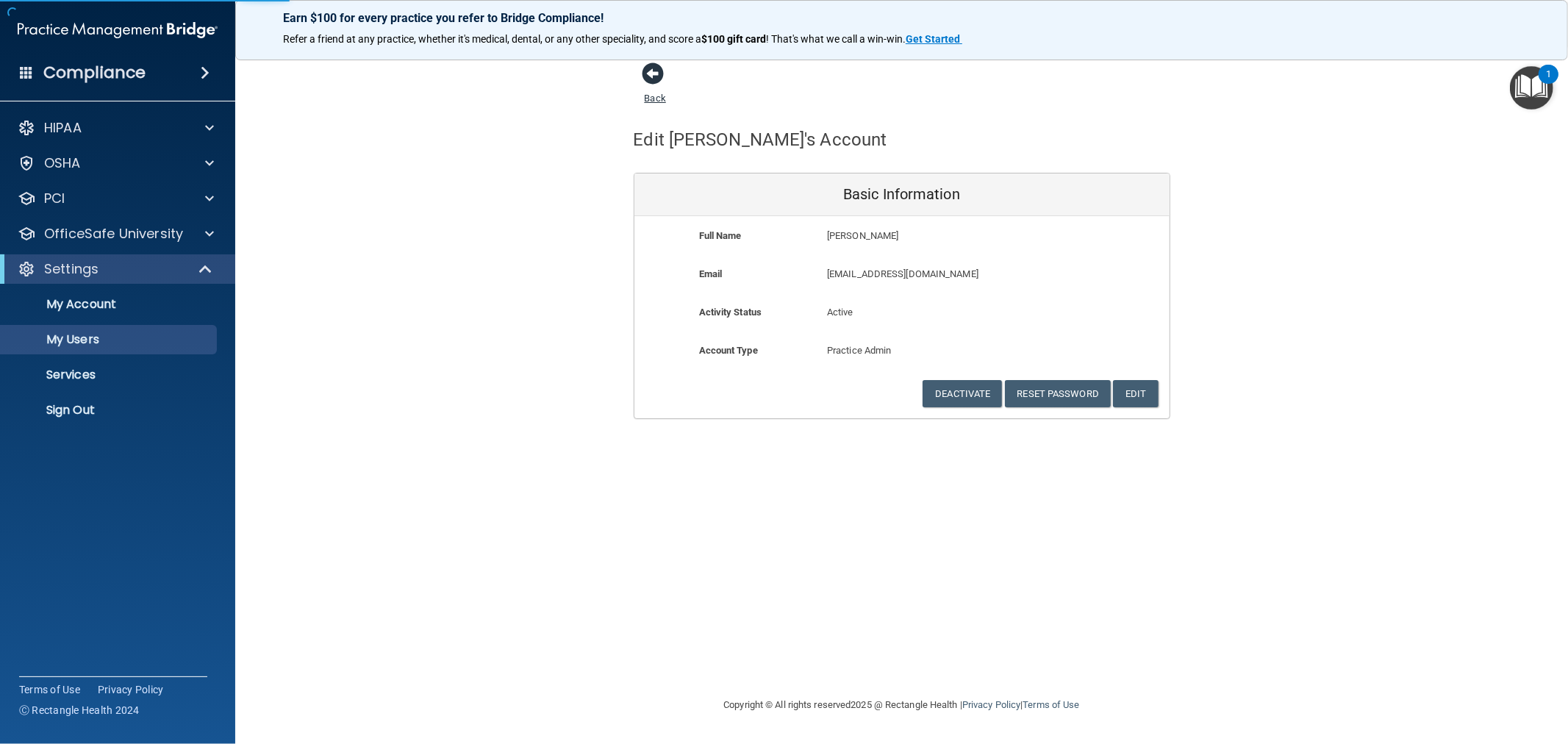
select select "20"
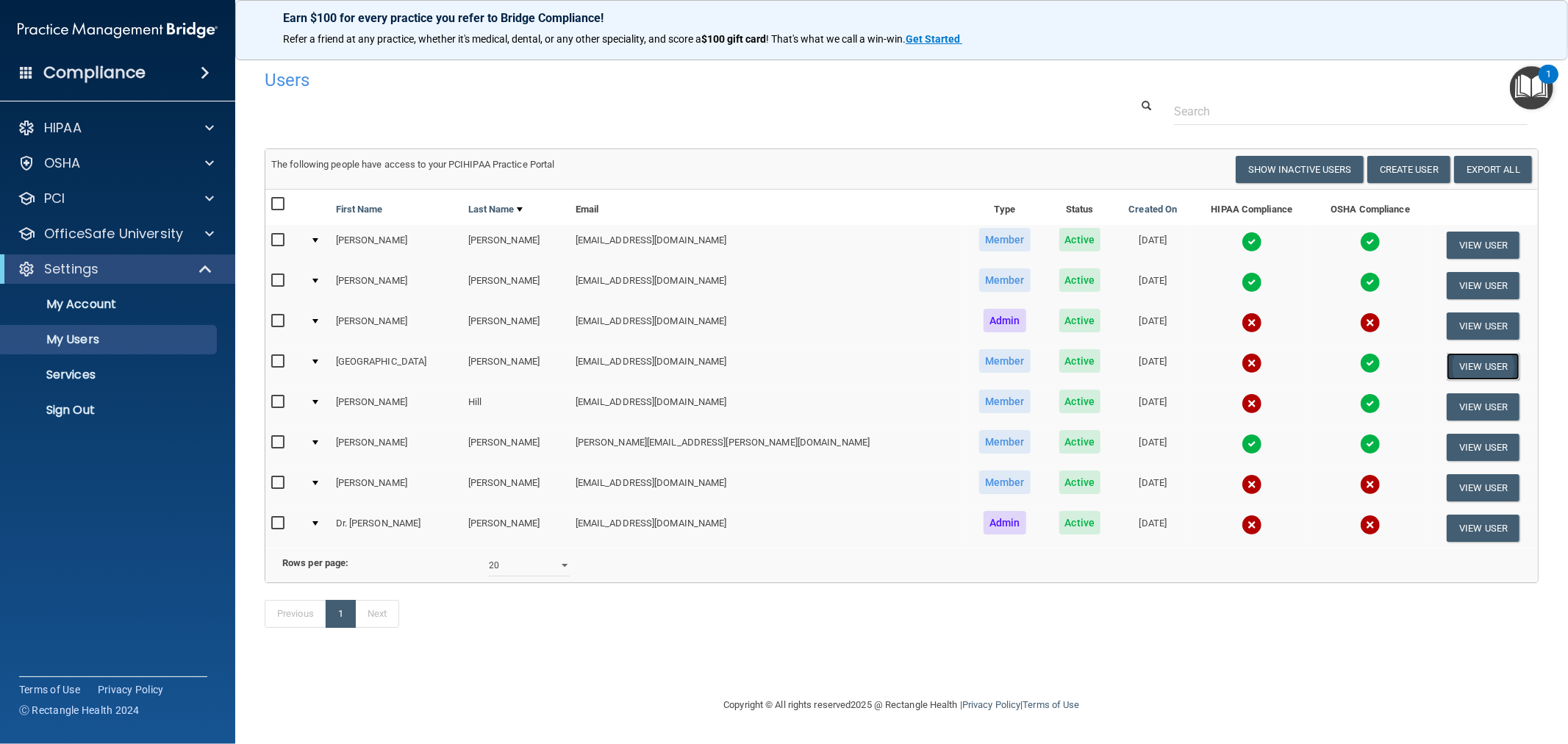
click at [1447, 364] on button "View User" at bounding box center [1484, 367] width 73 height 27
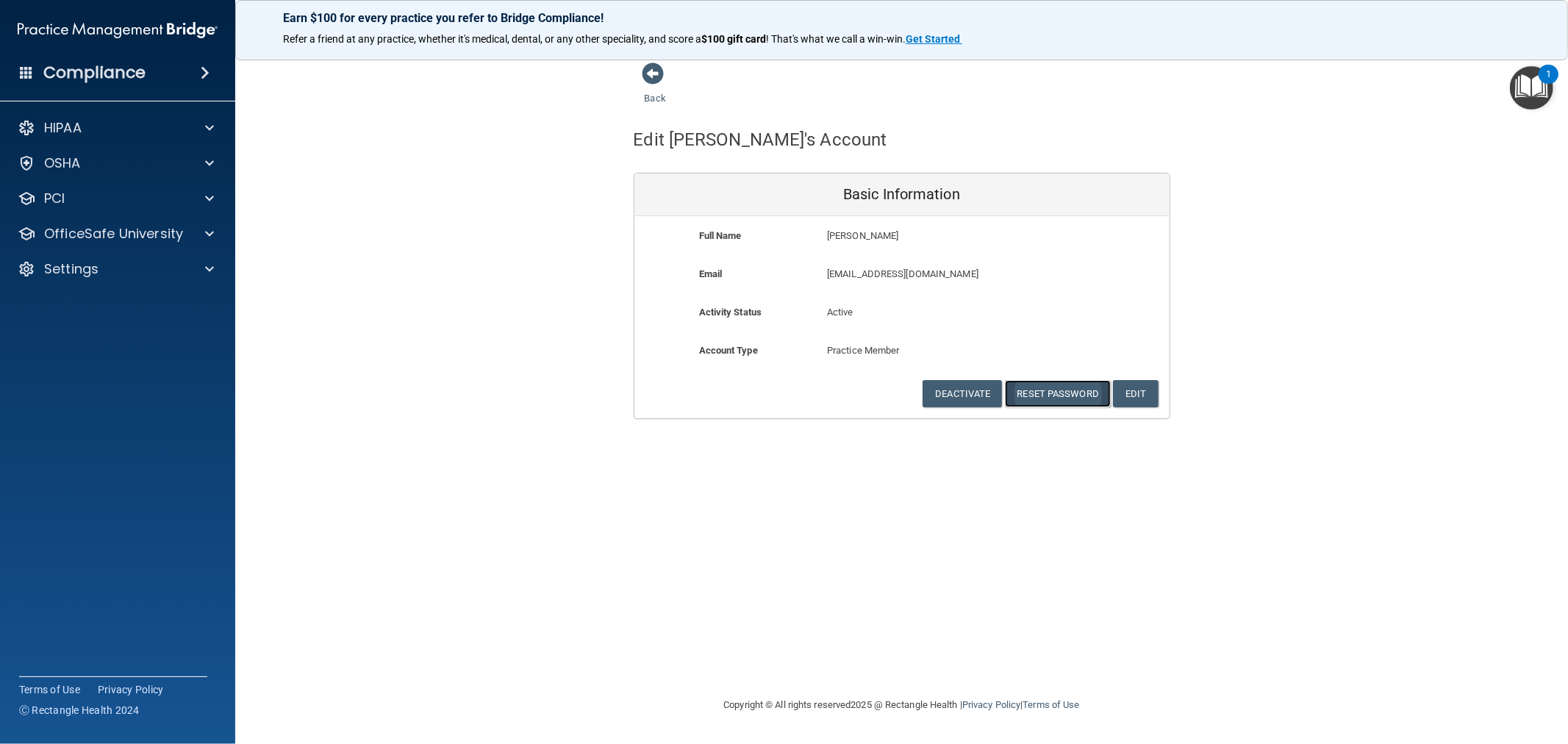
click at [1054, 395] on button "Reset Password" at bounding box center [1058, 394] width 106 height 27
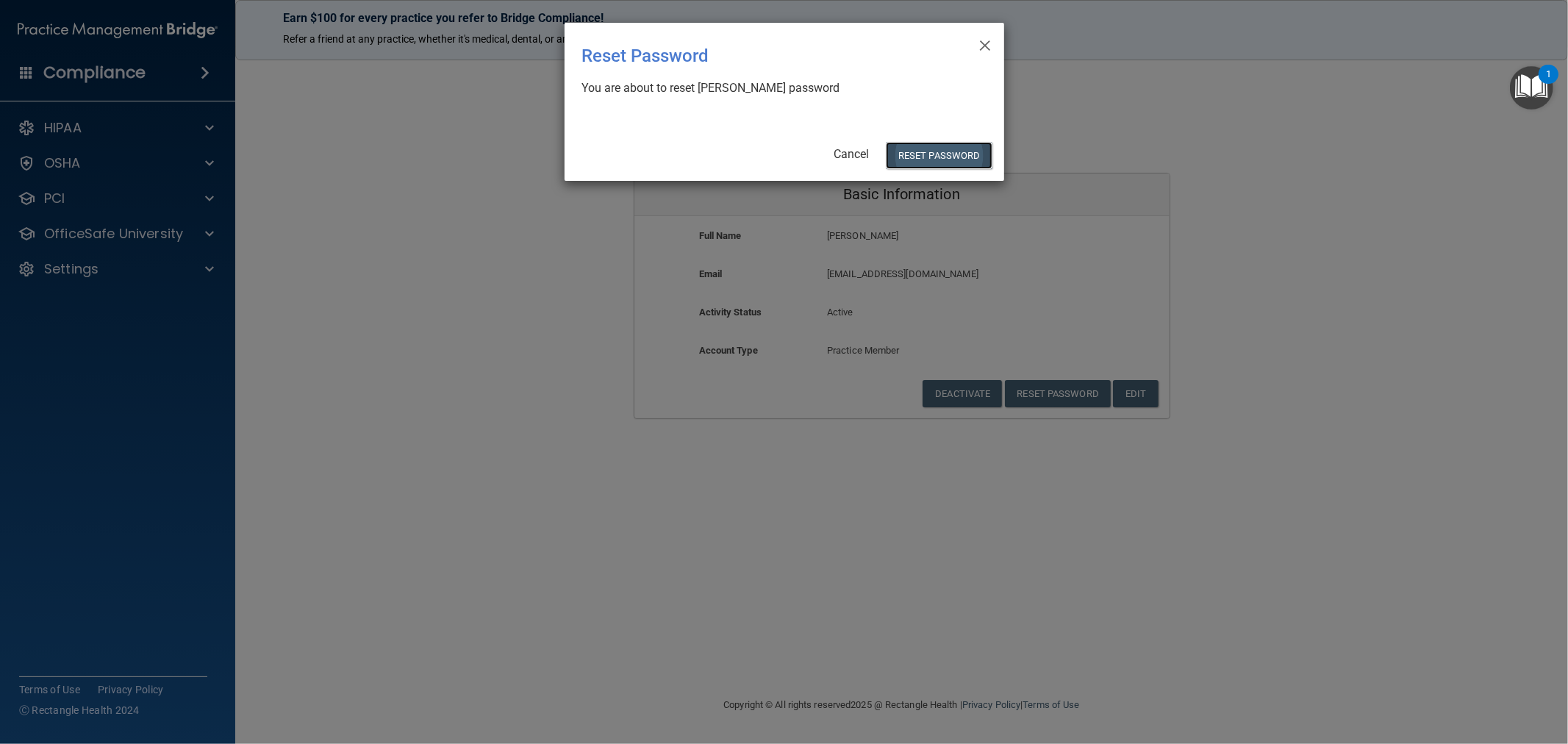
click at [929, 158] on button "Reset Password" at bounding box center [939, 156] width 106 height 27
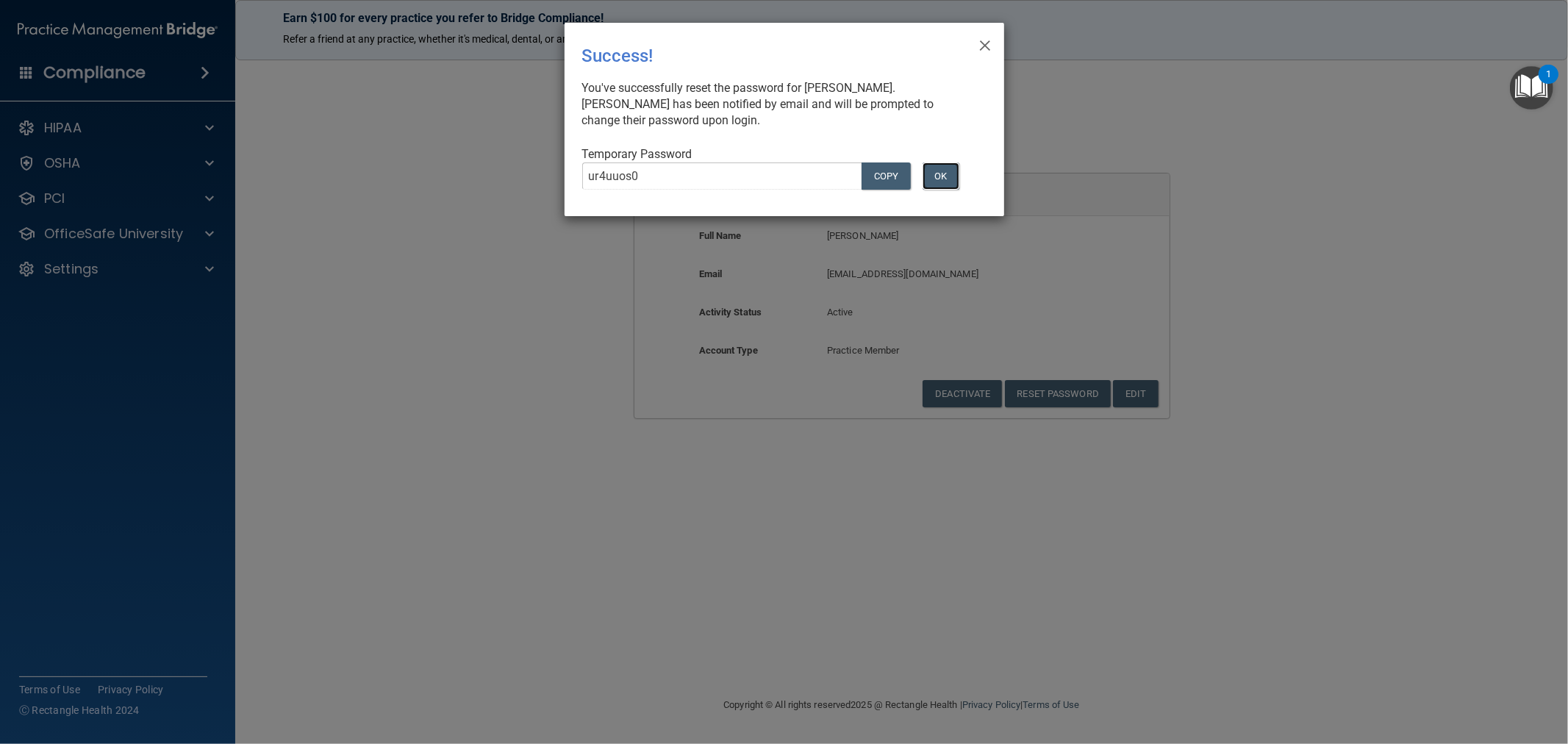
click at [940, 181] on button "OK" at bounding box center [940, 177] width 36 height 27
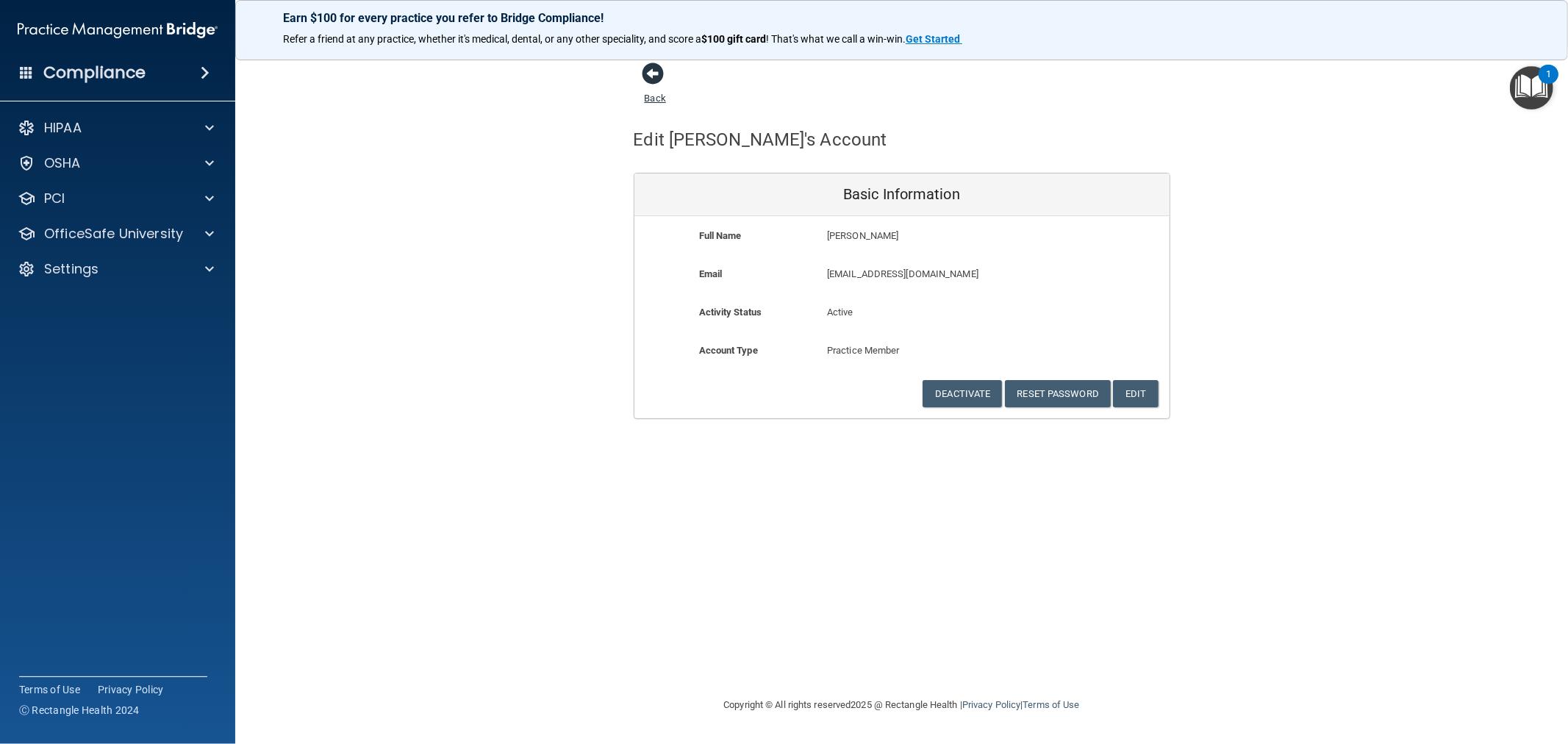
click at [661, 82] on span at bounding box center [653, 74] width 22 height 22
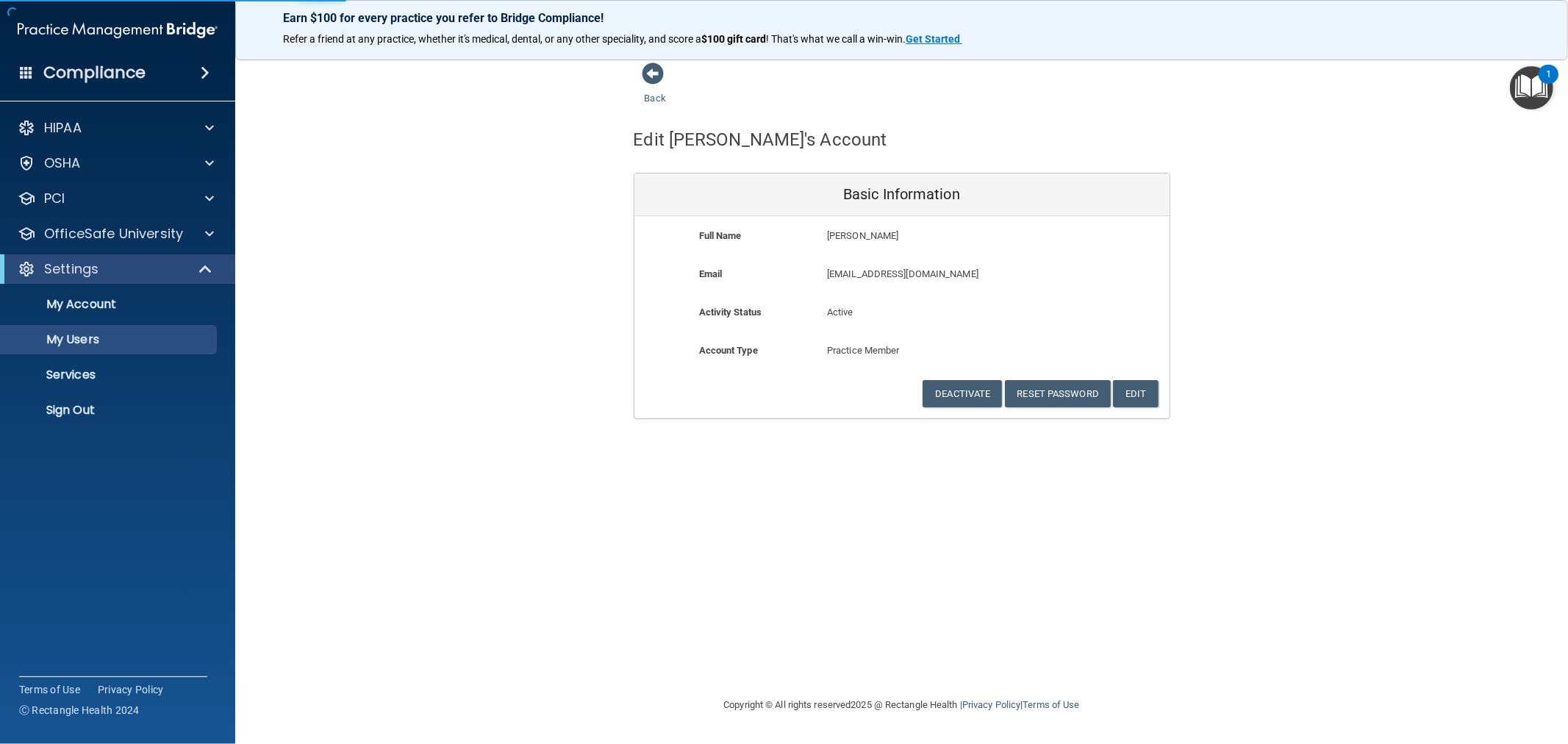
select select "20"
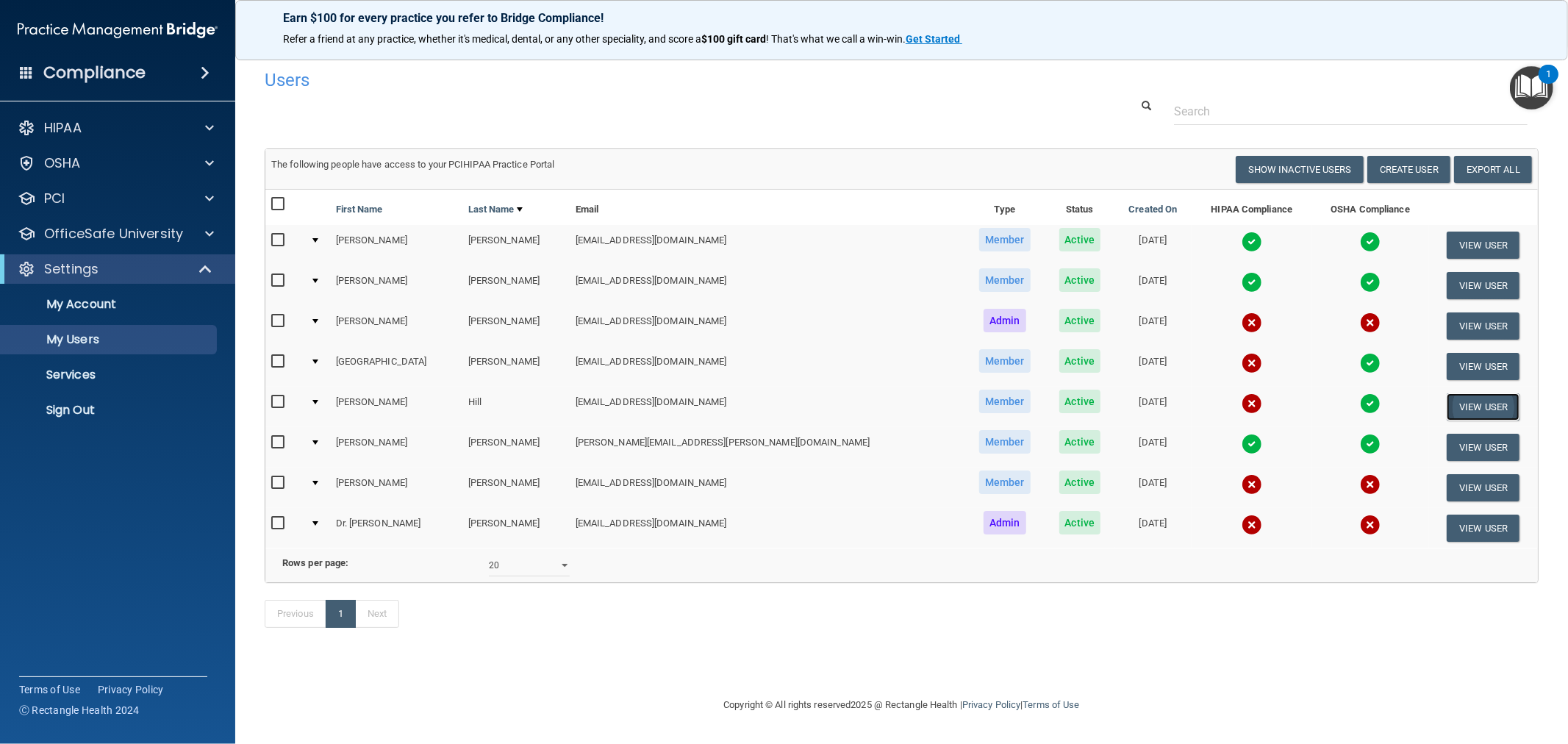
click at [1461, 398] on button "View User" at bounding box center [1484, 407] width 73 height 27
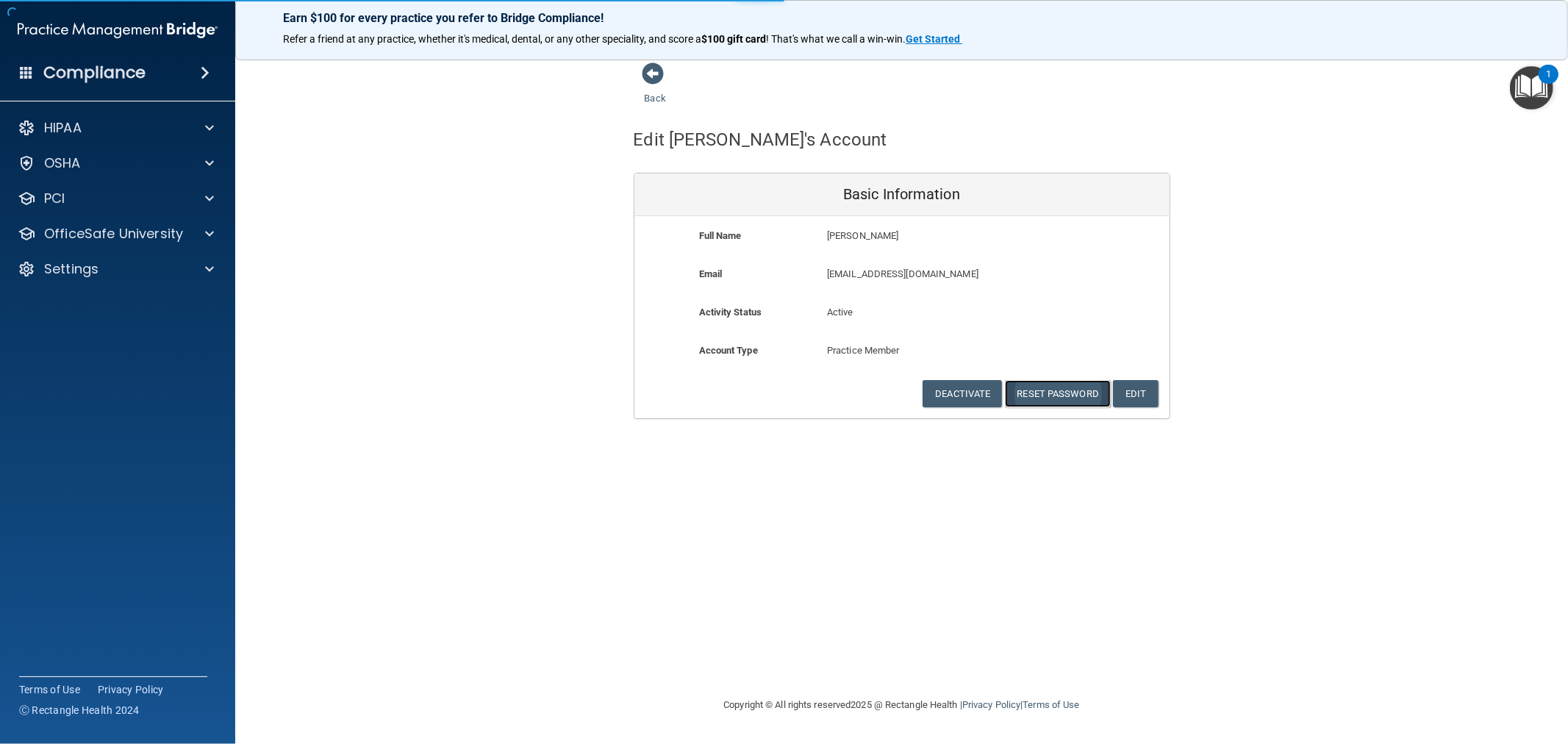
click at [1065, 395] on button "Reset Password" at bounding box center [1058, 394] width 106 height 27
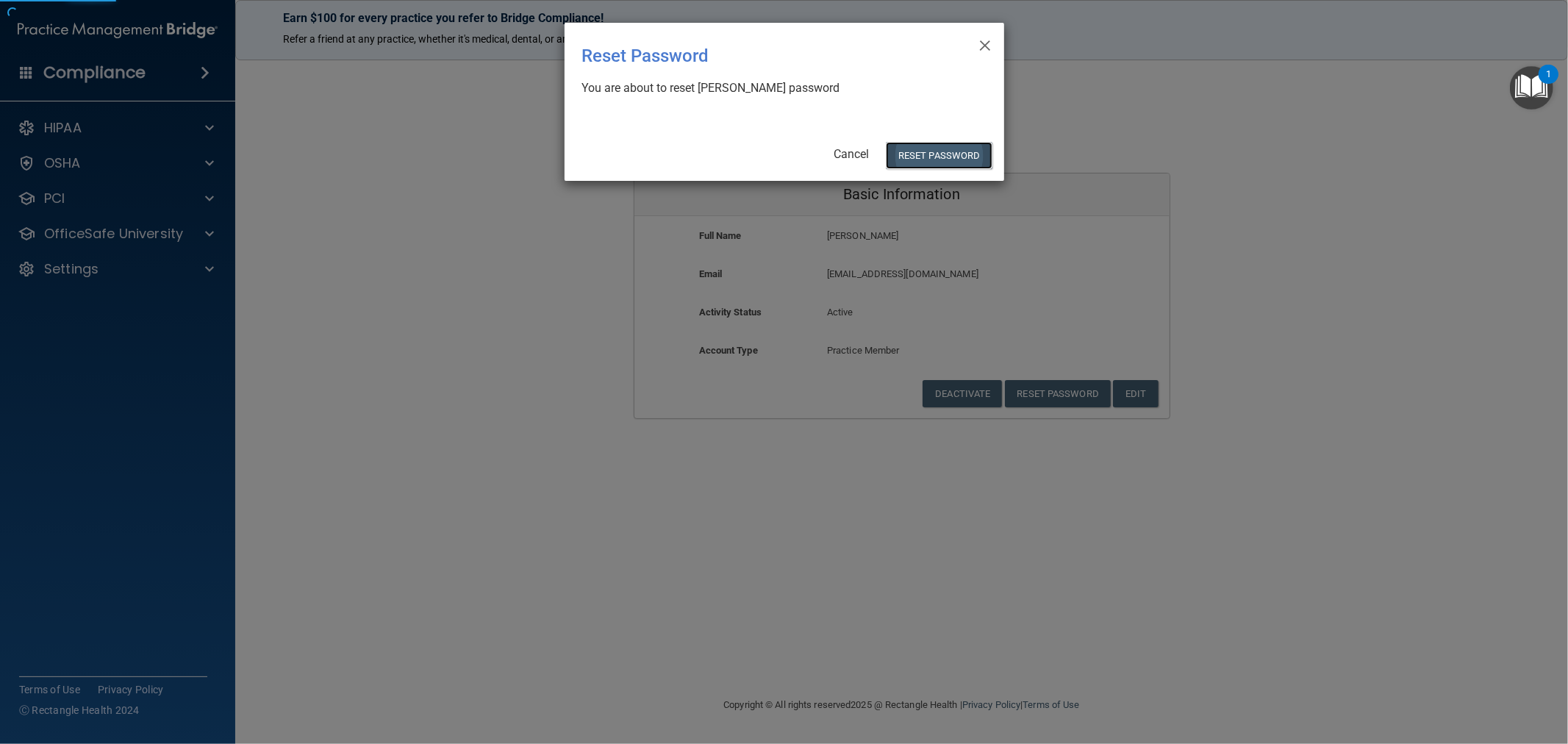
click at [917, 142] on button "Reset Password" at bounding box center [939, 156] width 106 height 27
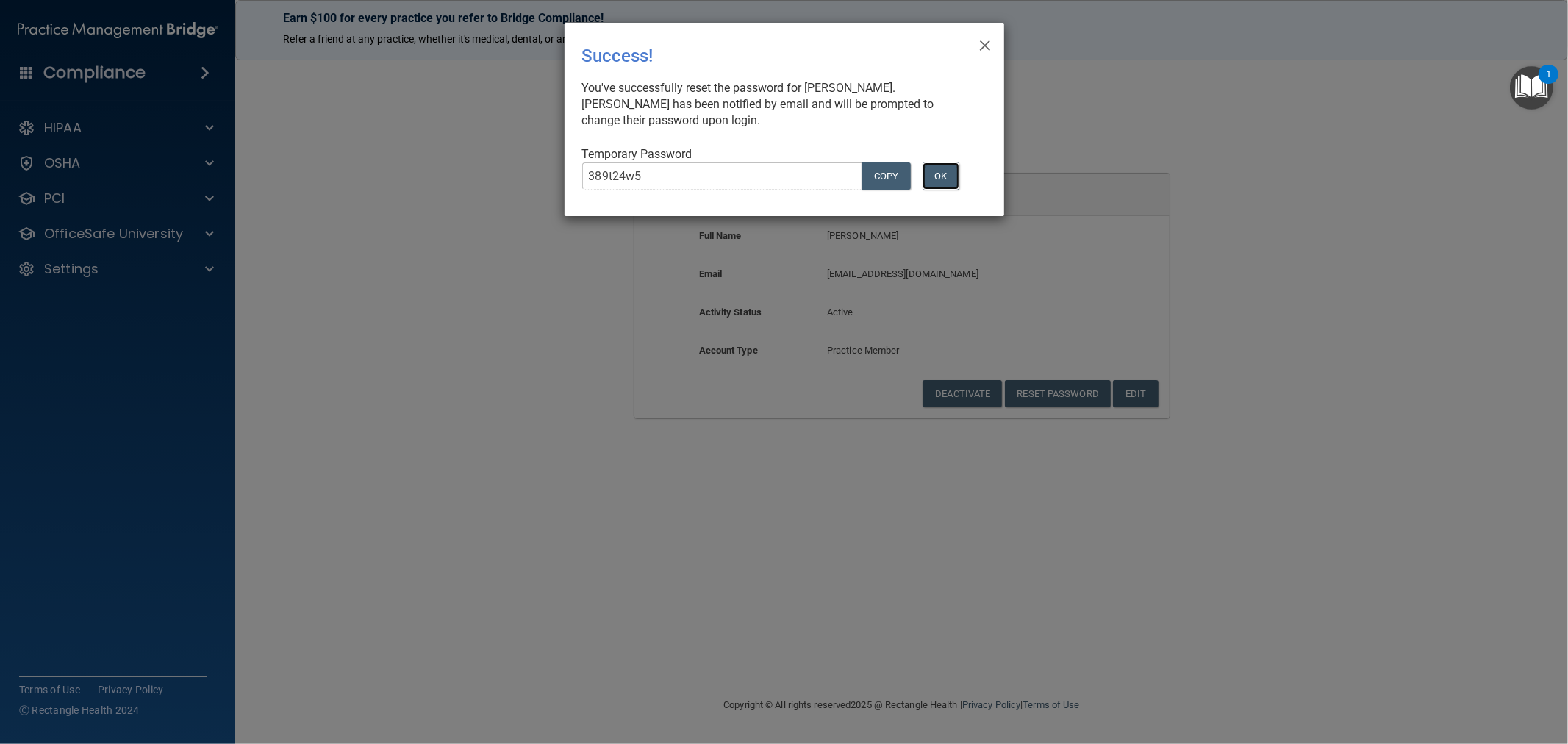
click at [946, 175] on button "OK" at bounding box center [940, 177] width 36 height 27
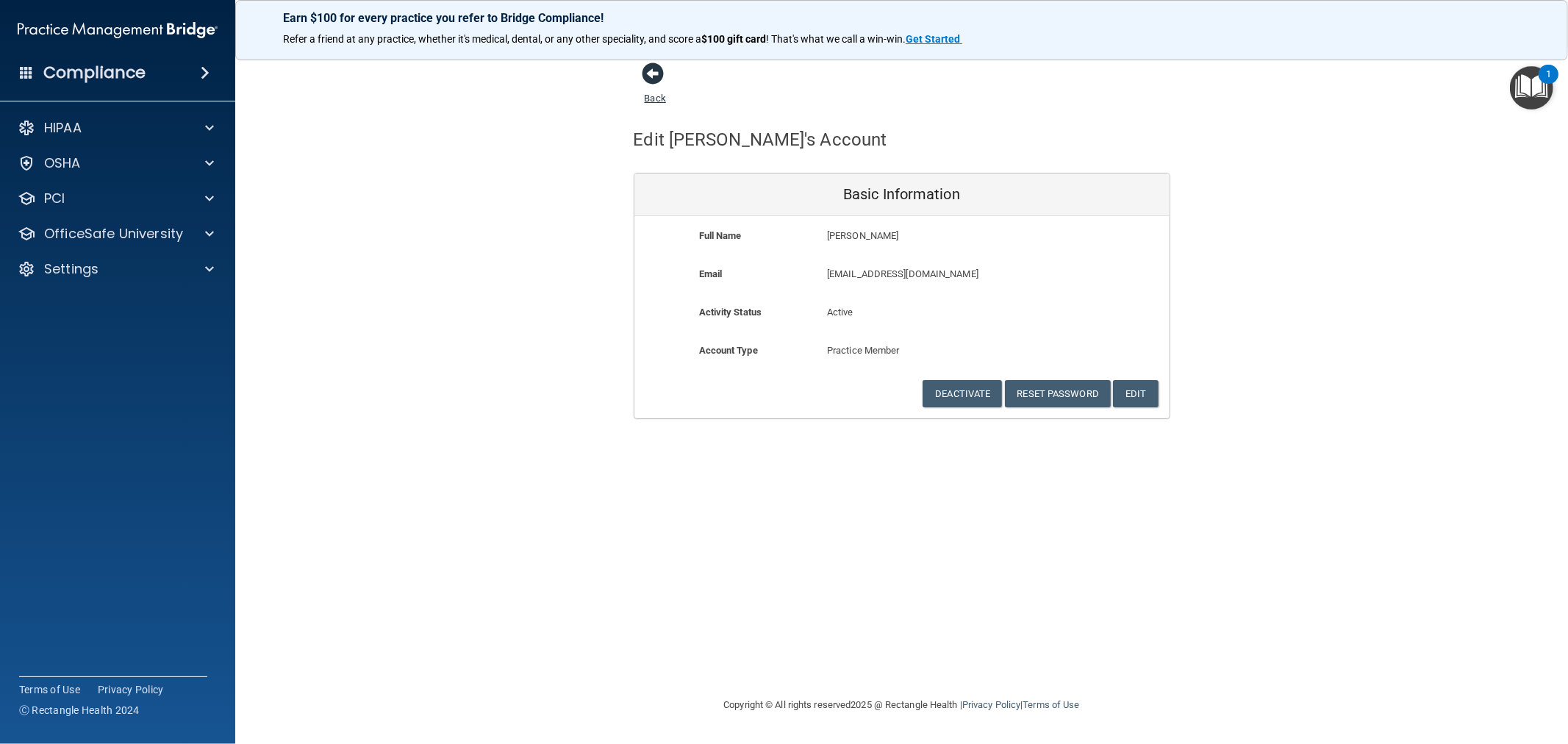
click at [649, 75] on span at bounding box center [653, 74] width 22 height 22
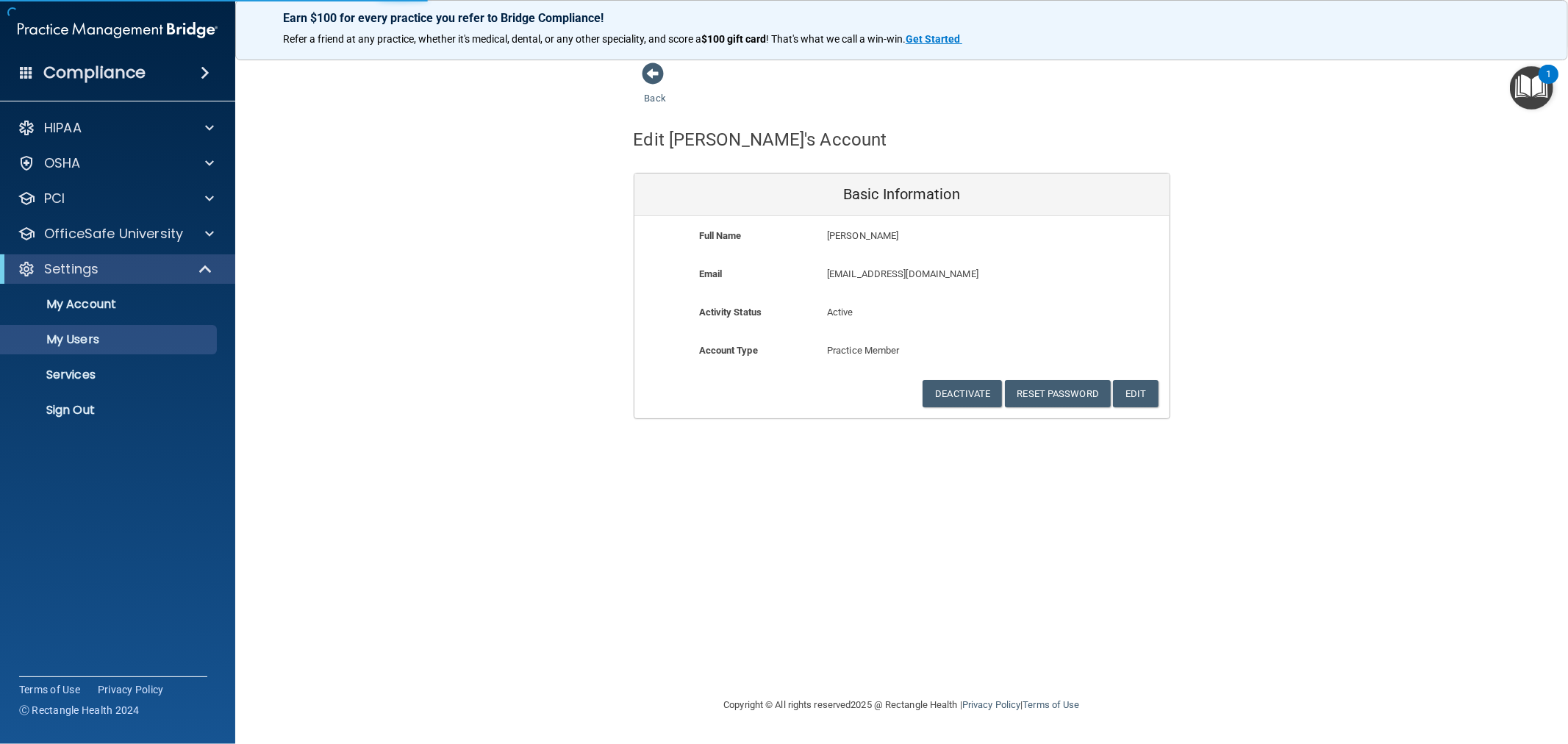
select select "20"
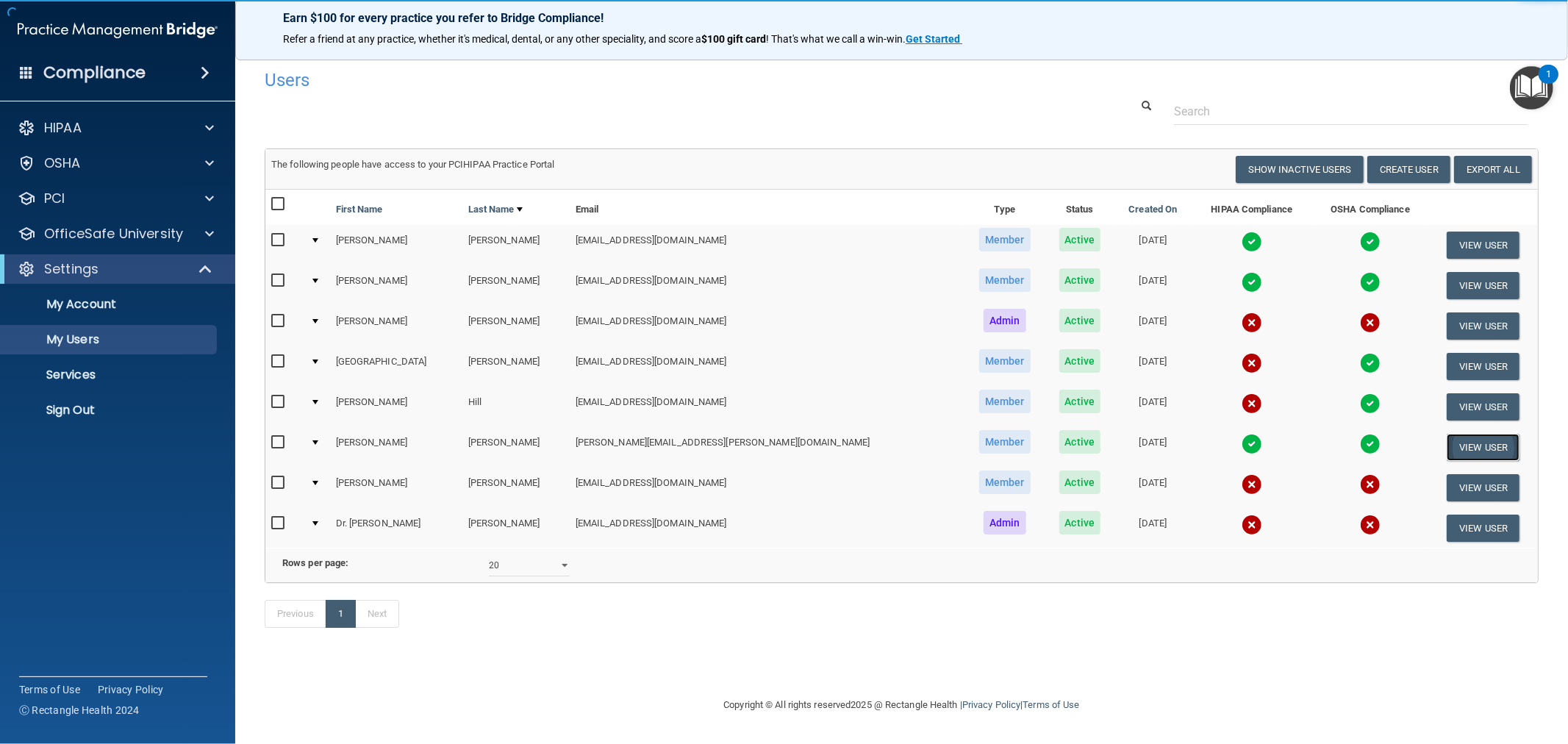
click at [1455, 439] on button "View User" at bounding box center [1484, 448] width 73 height 27
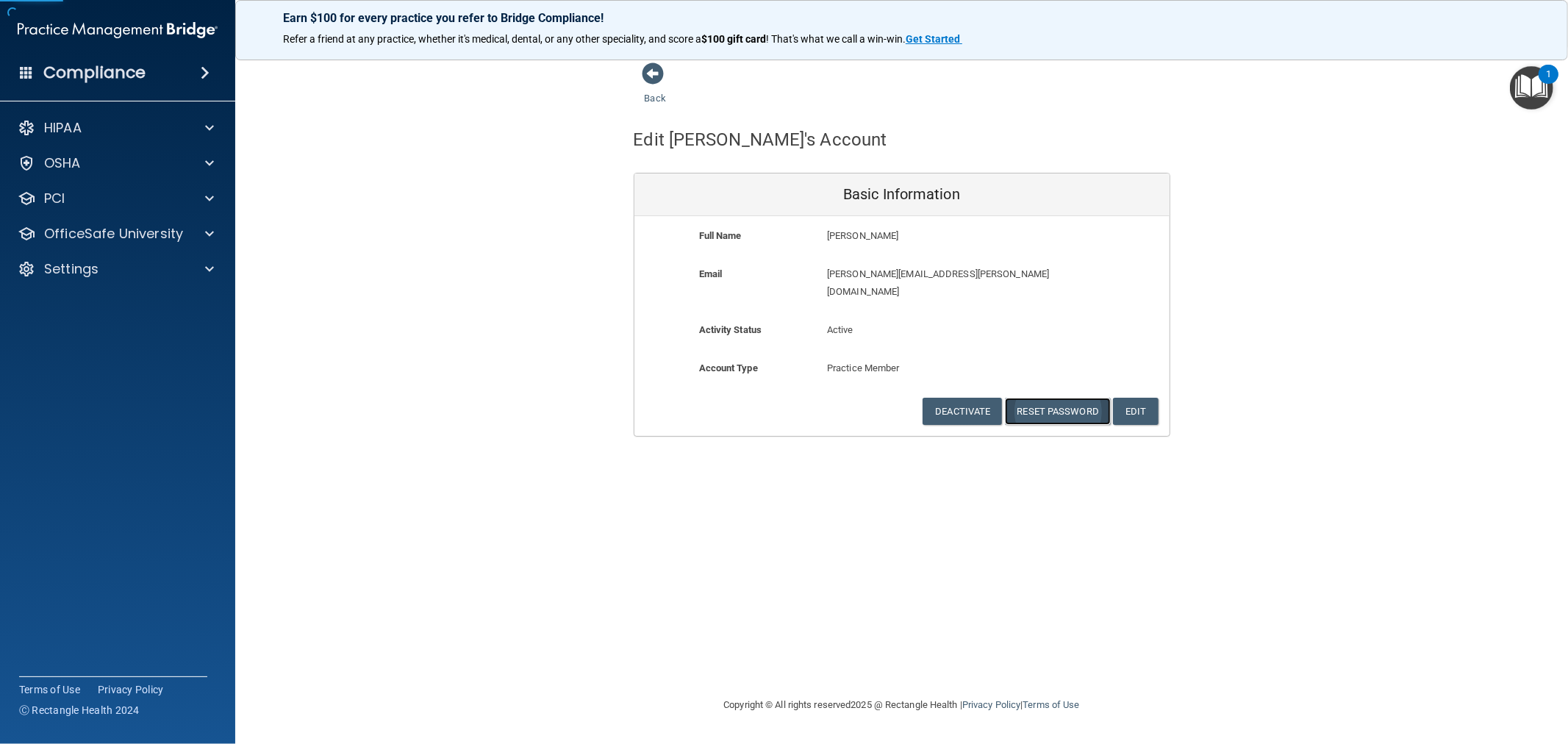
click at [1055, 398] on button "Reset Password" at bounding box center [1058, 411] width 106 height 27
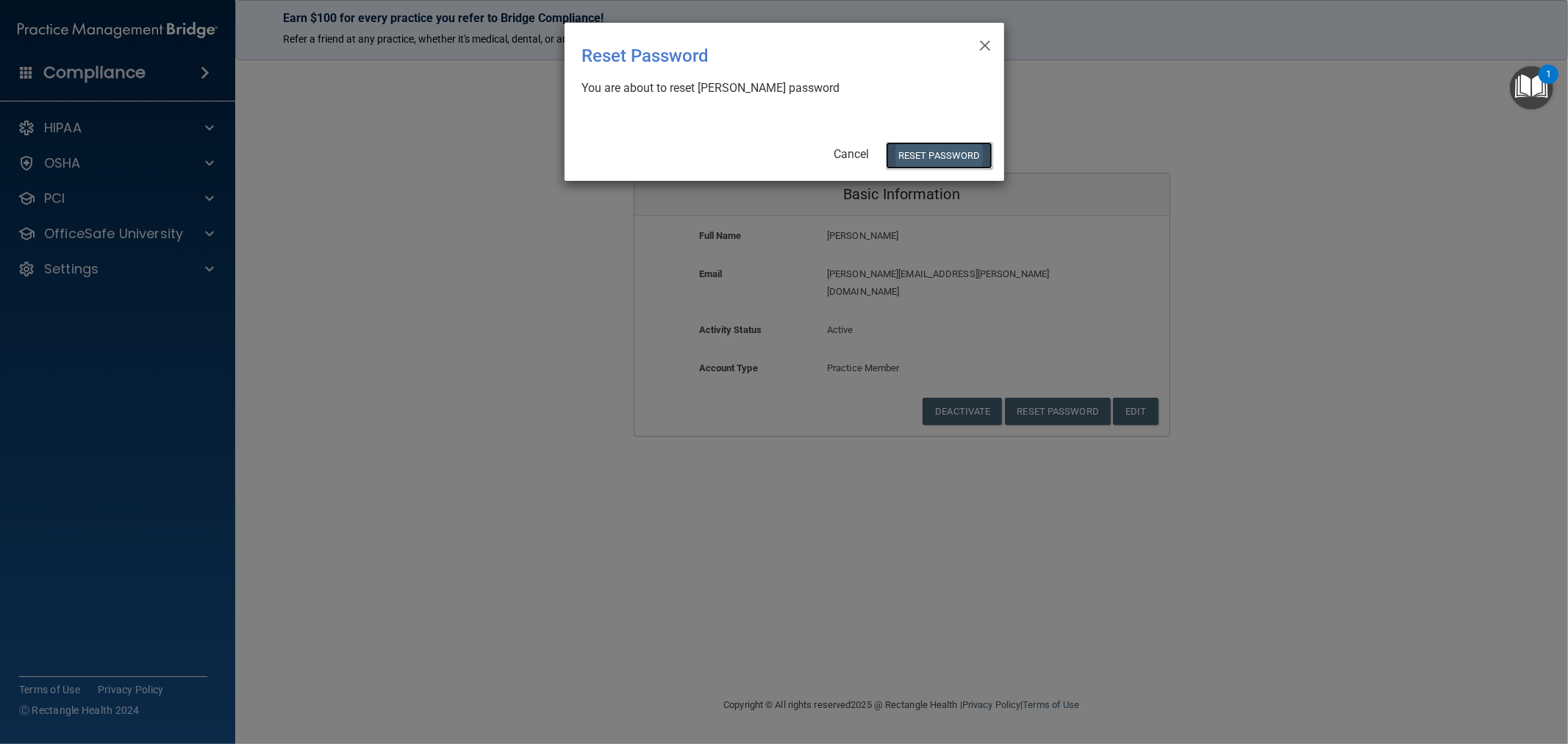
click at [938, 163] on button "Reset Password" at bounding box center [939, 156] width 106 height 27
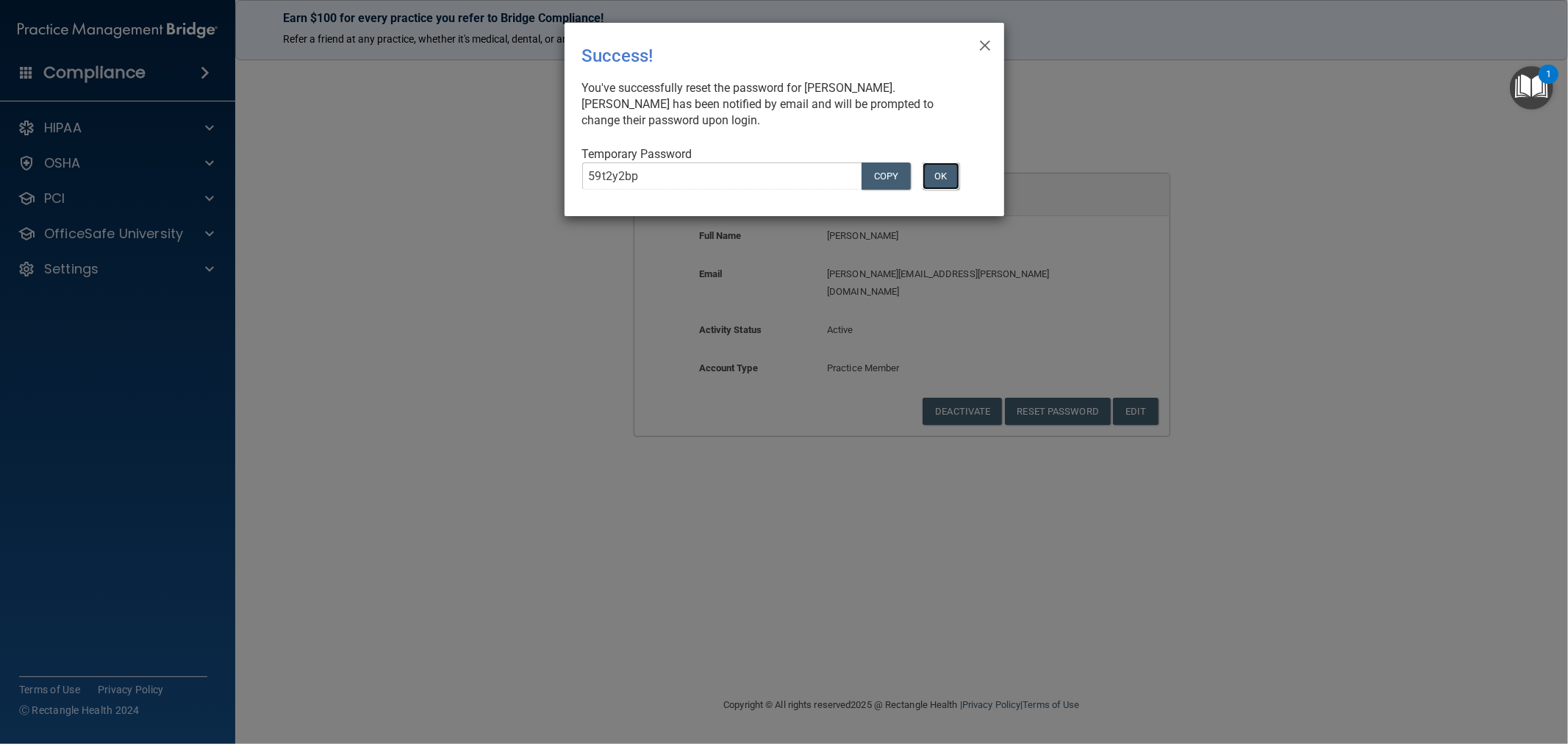
click at [954, 165] on button "OK" at bounding box center [940, 177] width 36 height 27
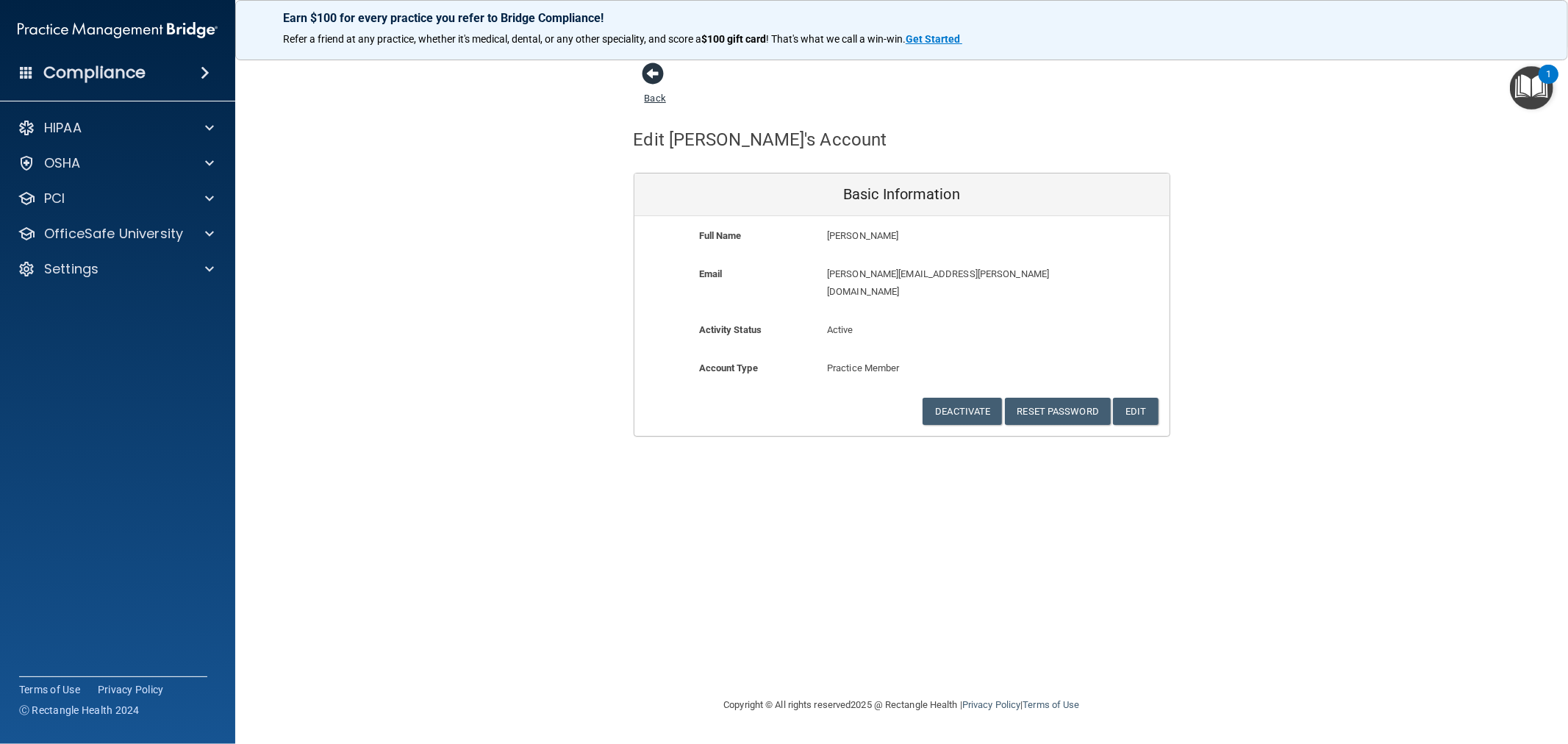
click at [652, 80] on span at bounding box center [653, 74] width 22 height 22
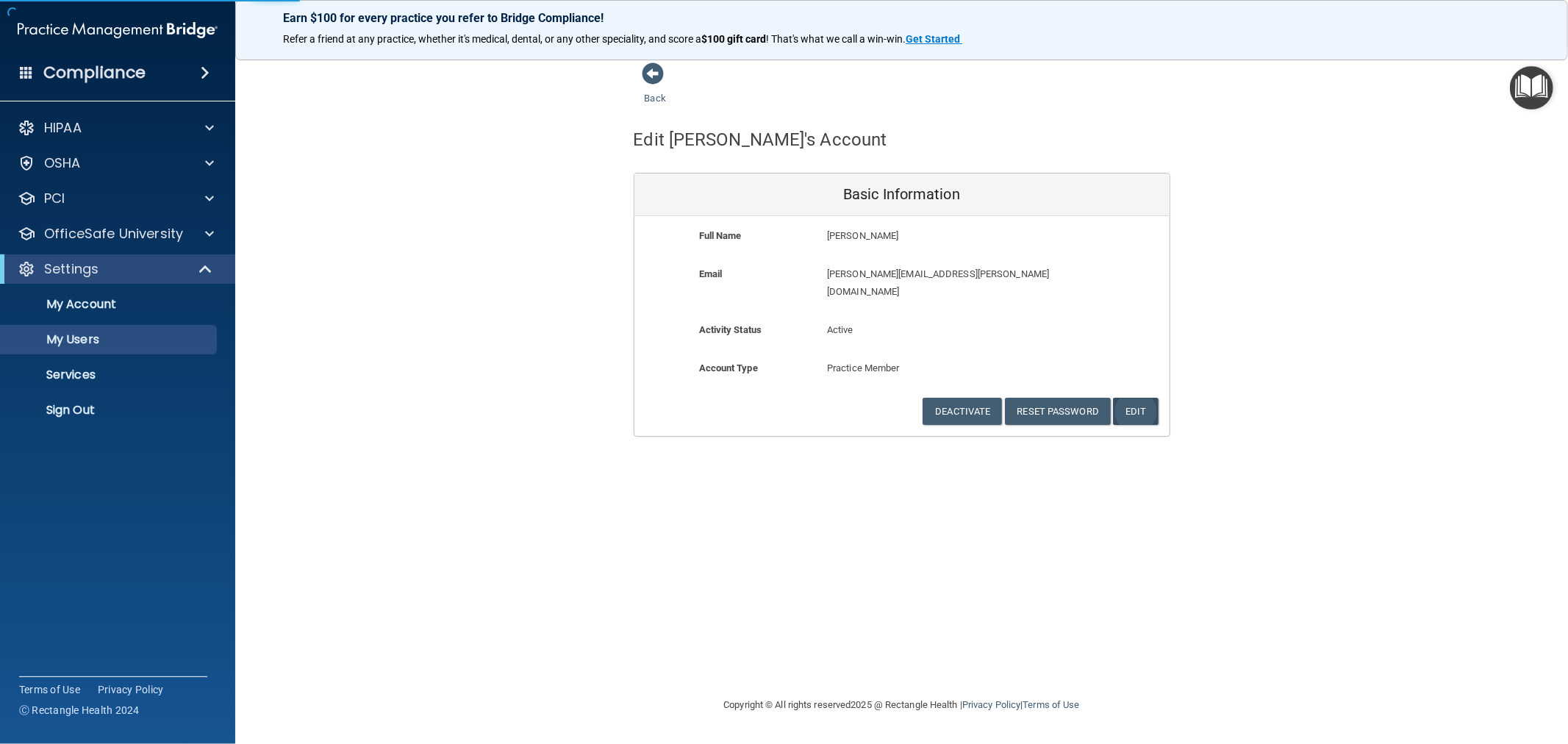
select select "20"
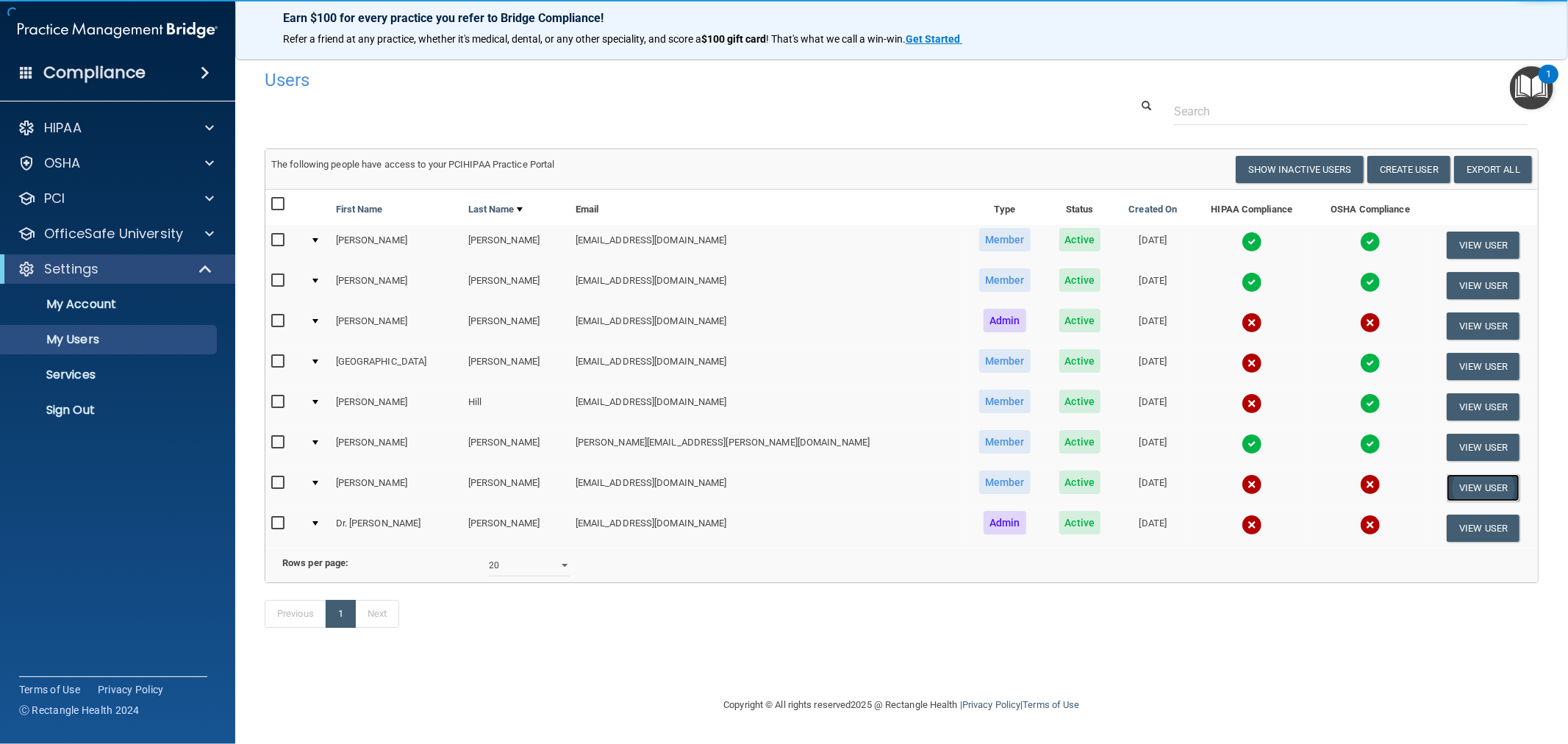
click at [1480, 474] on button "View User" at bounding box center [1484, 488] width 73 height 27
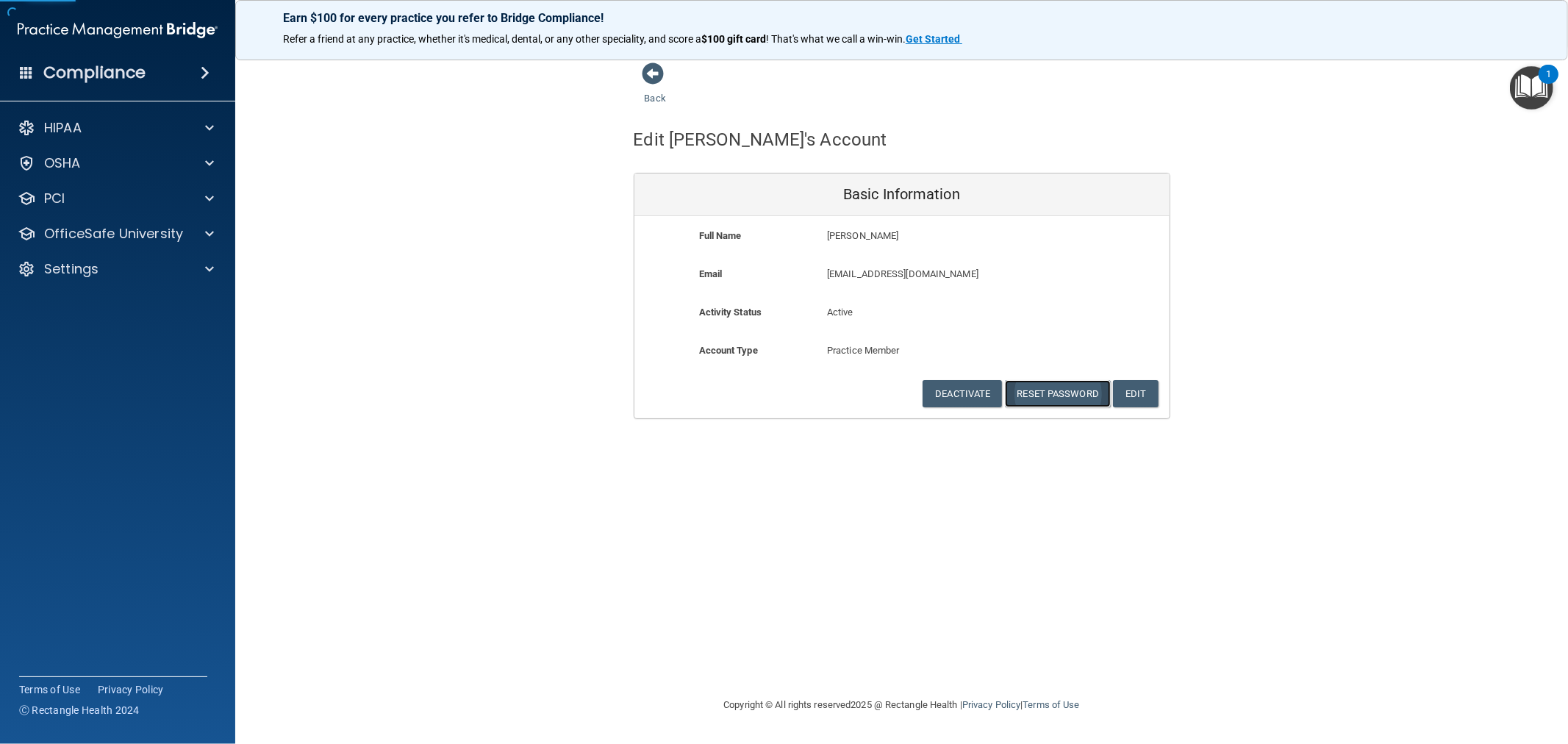
click at [1067, 391] on button "Reset Password" at bounding box center [1058, 394] width 106 height 27
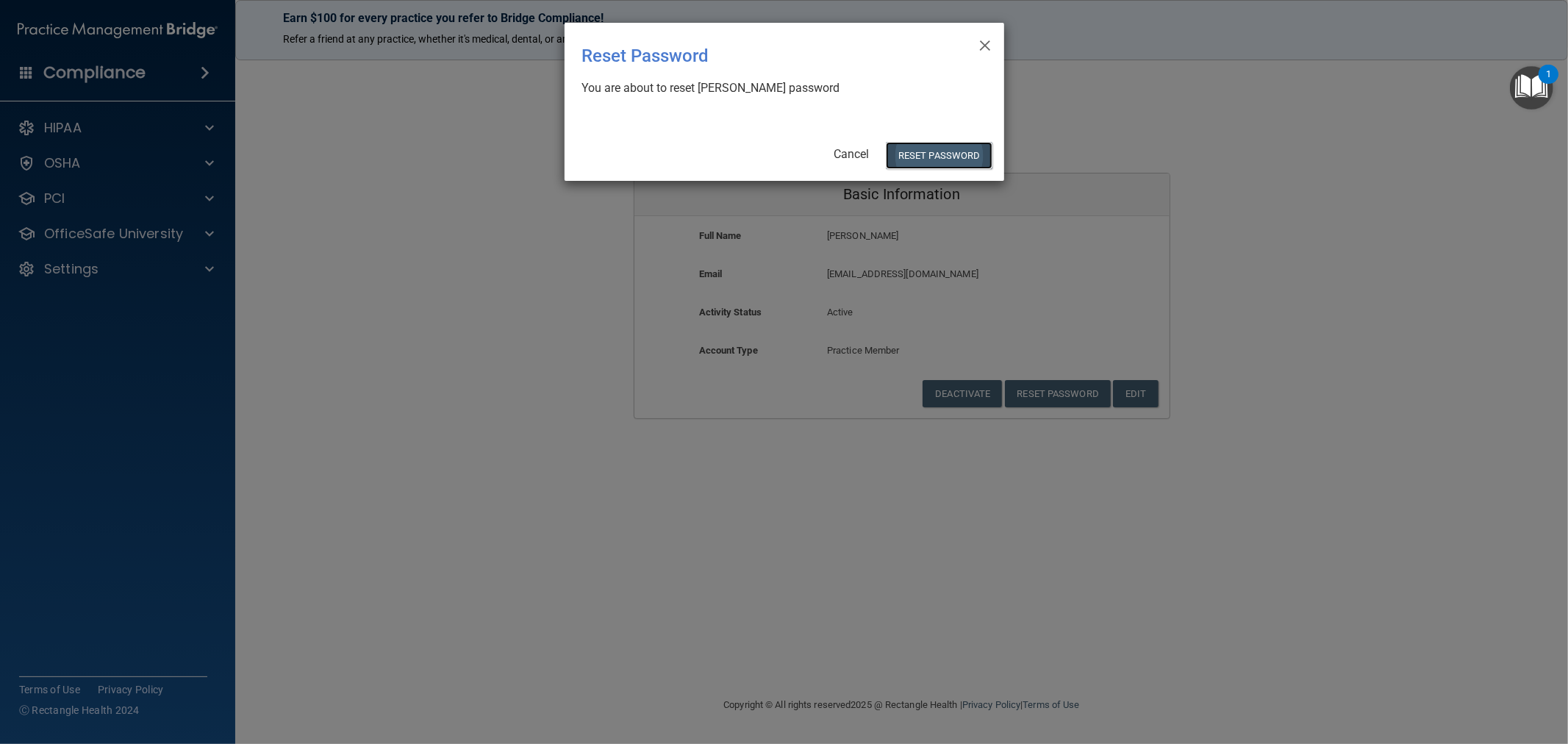
click at [961, 151] on button "Reset Password" at bounding box center [939, 156] width 106 height 27
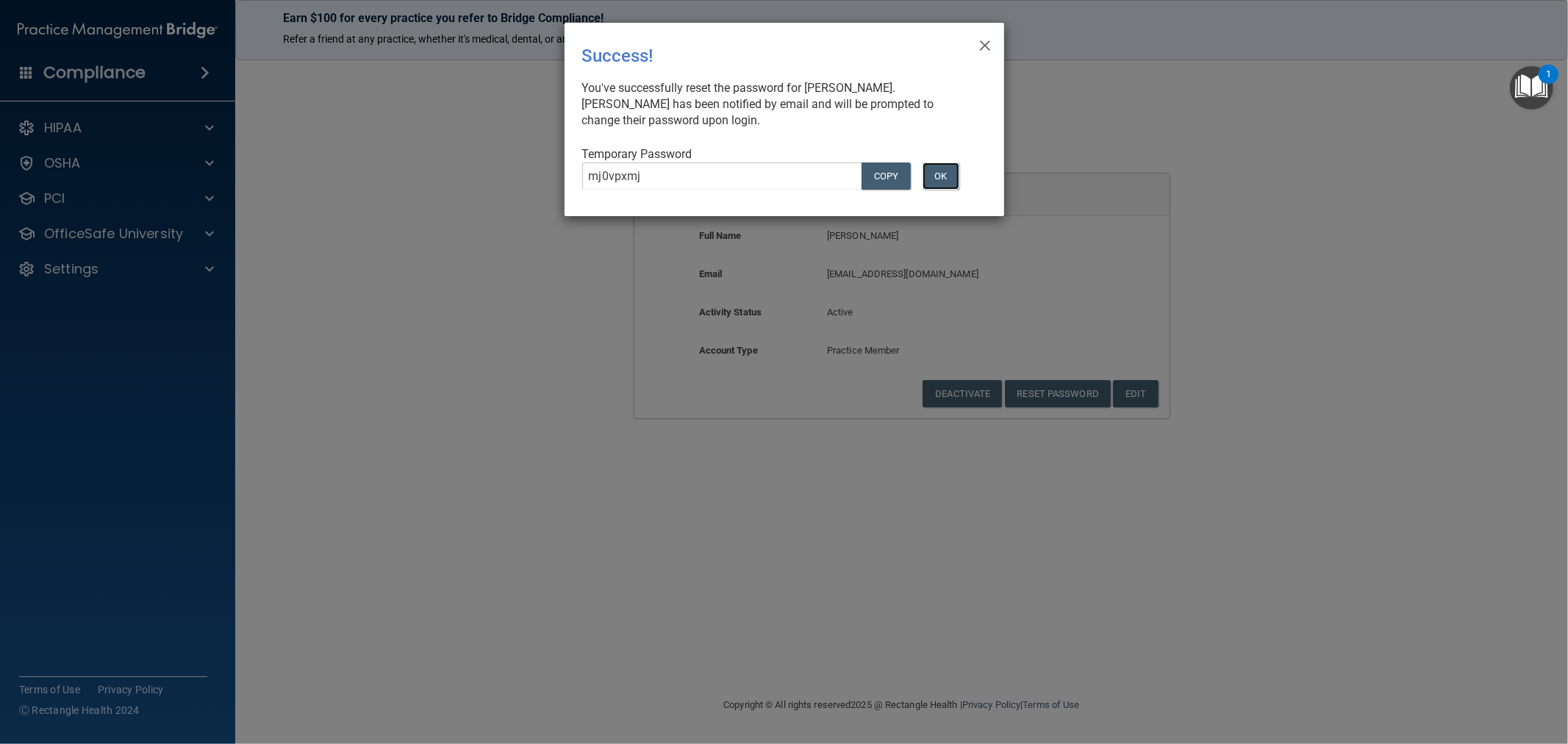
click at [947, 180] on button "OK" at bounding box center [940, 177] width 36 height 27
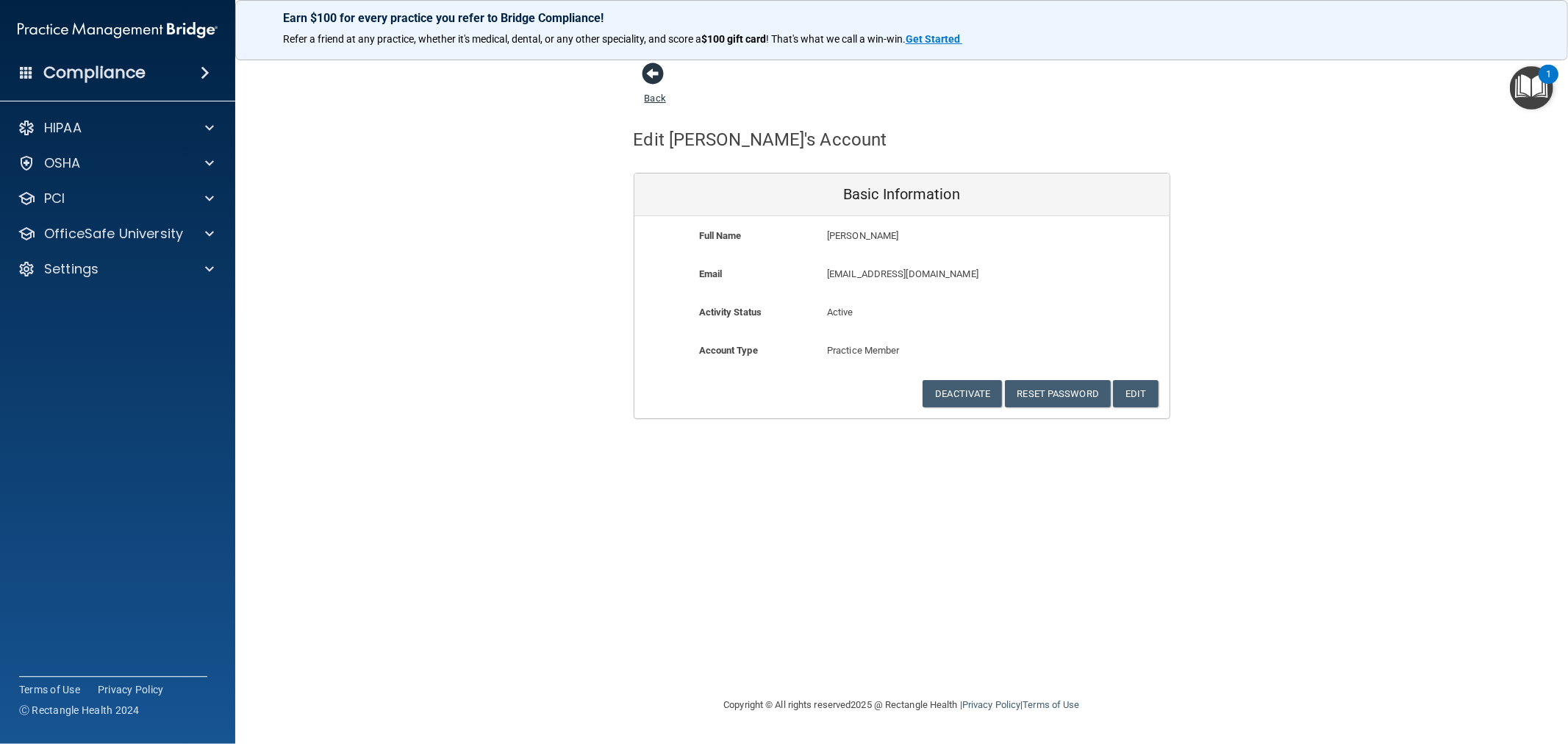
click at [658, 81] on span at bounding box center [653, 74] width 22 height 22
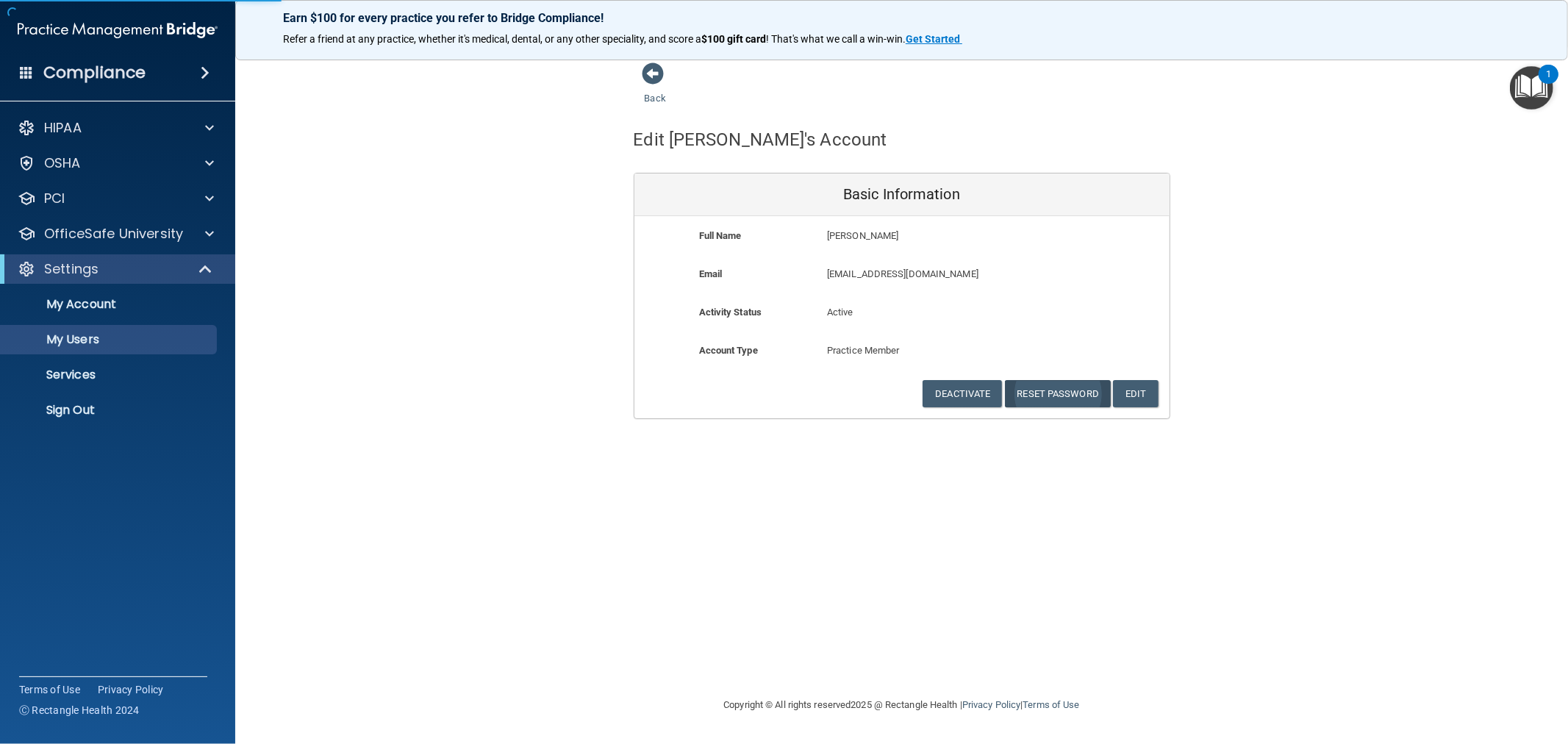
select select "20"
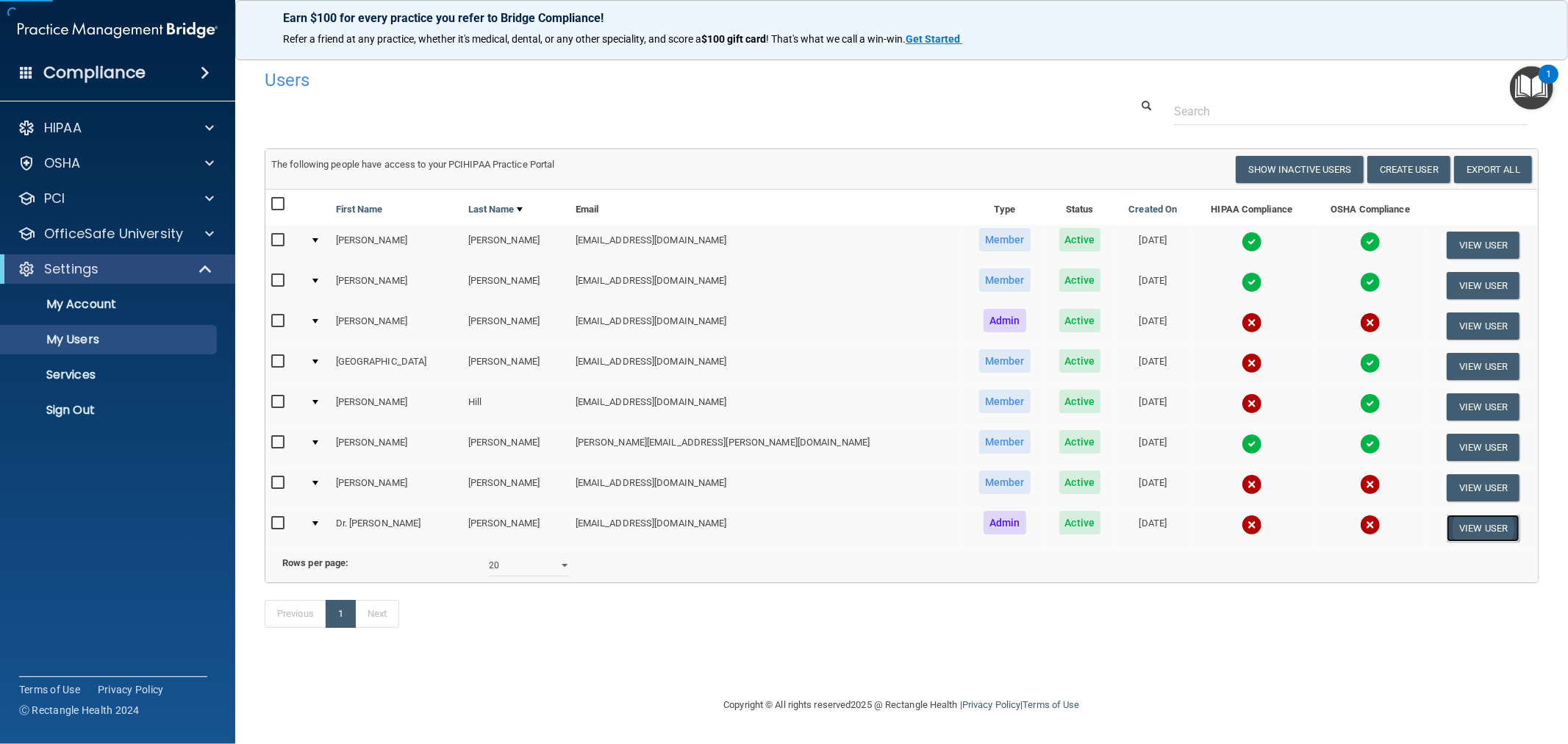
click at [1465, 520] on button "View User" at bounding box center [1484, 528] width 73 height 27
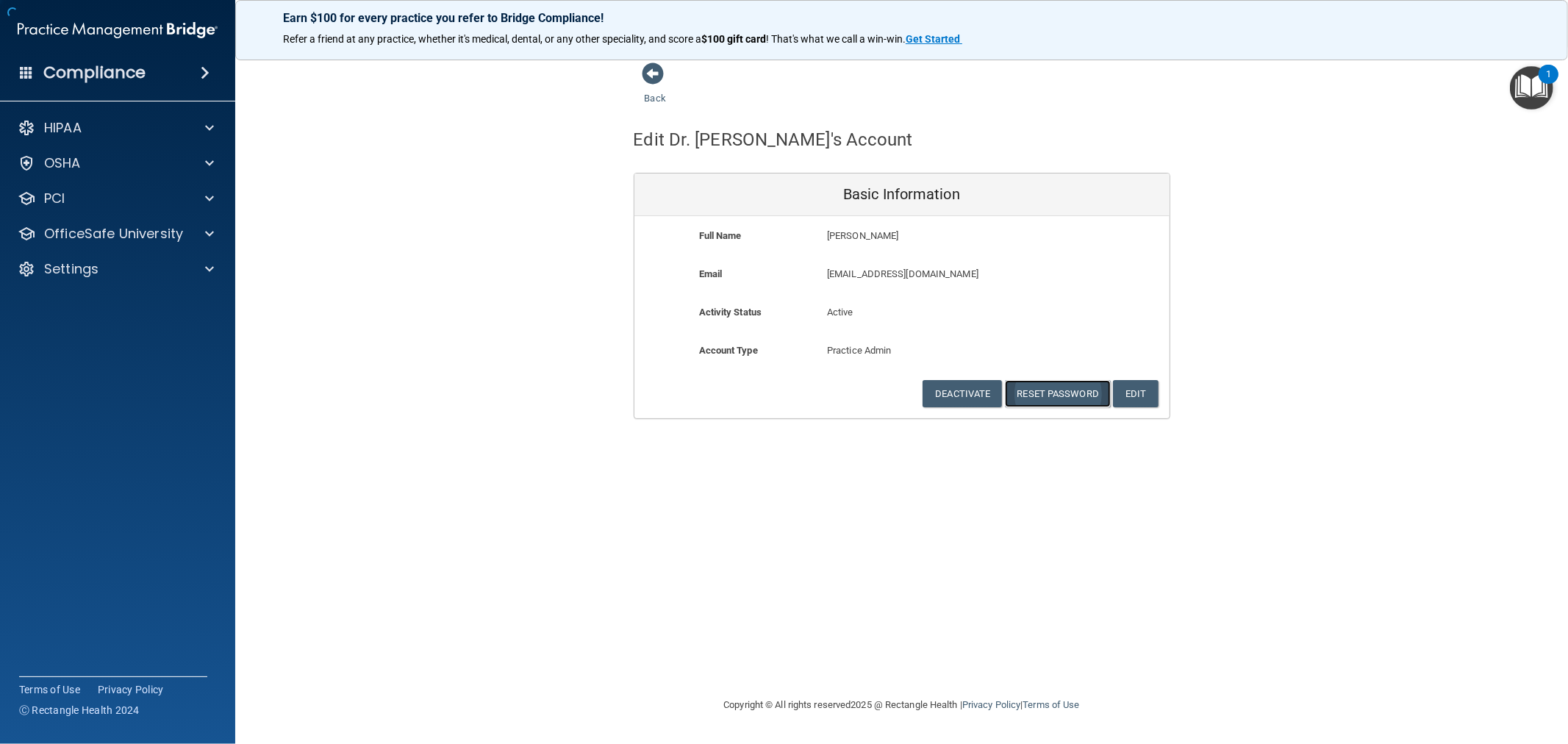
click at [1077, 389] on button "Reset Password" at bounding box center [1058, 394] width 106 height 27
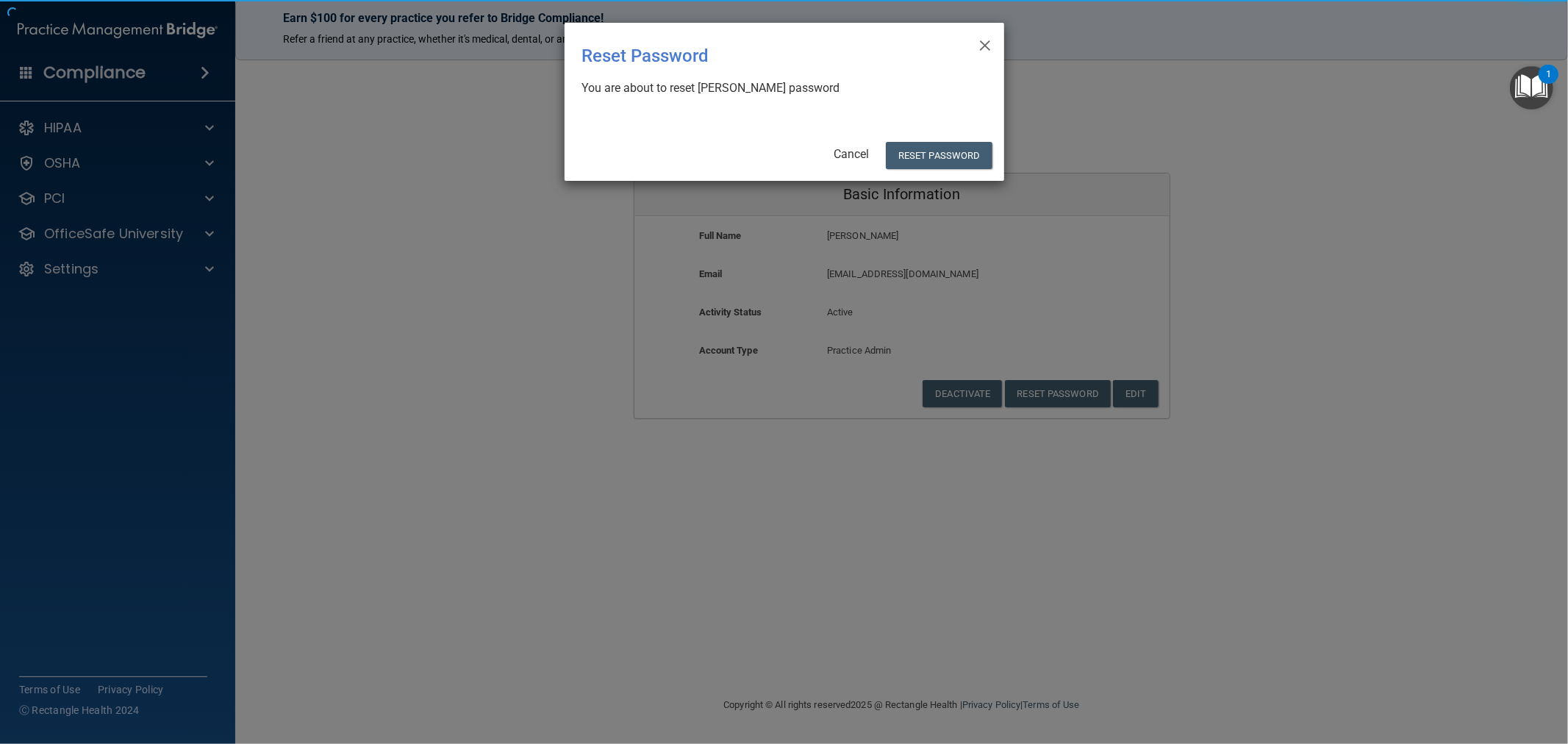
click at [962, 140] on div "× Close Reset Password There was an error while resetting the password ... You …" at bounding box center [784, 101] width 440 height 158
click at [962, 150] on button "Reset Password" at bounding box center [939, 156] width 106 height 27
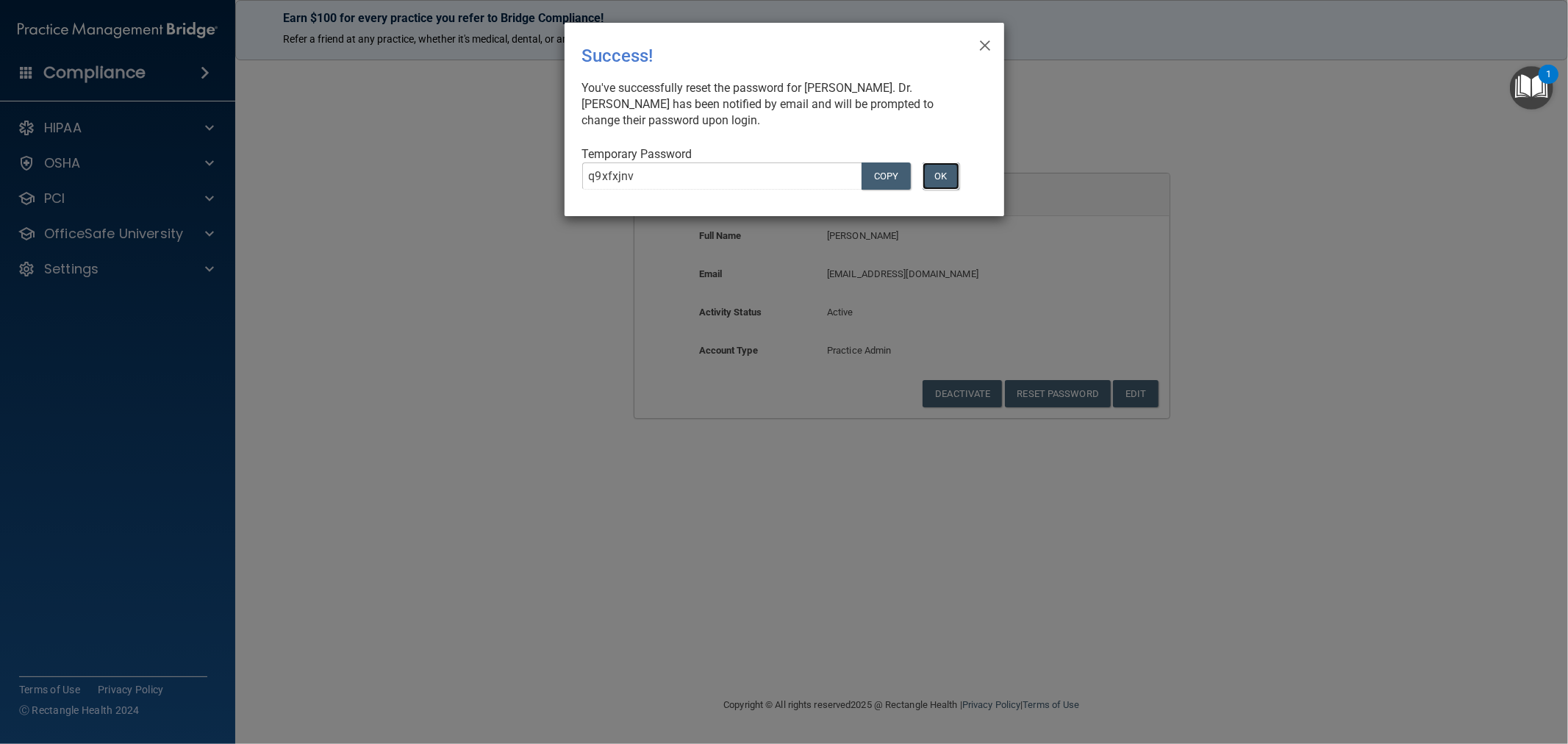
click at [952, 181] on button "OK" at bounding box center [940, 177] width 36 height 27
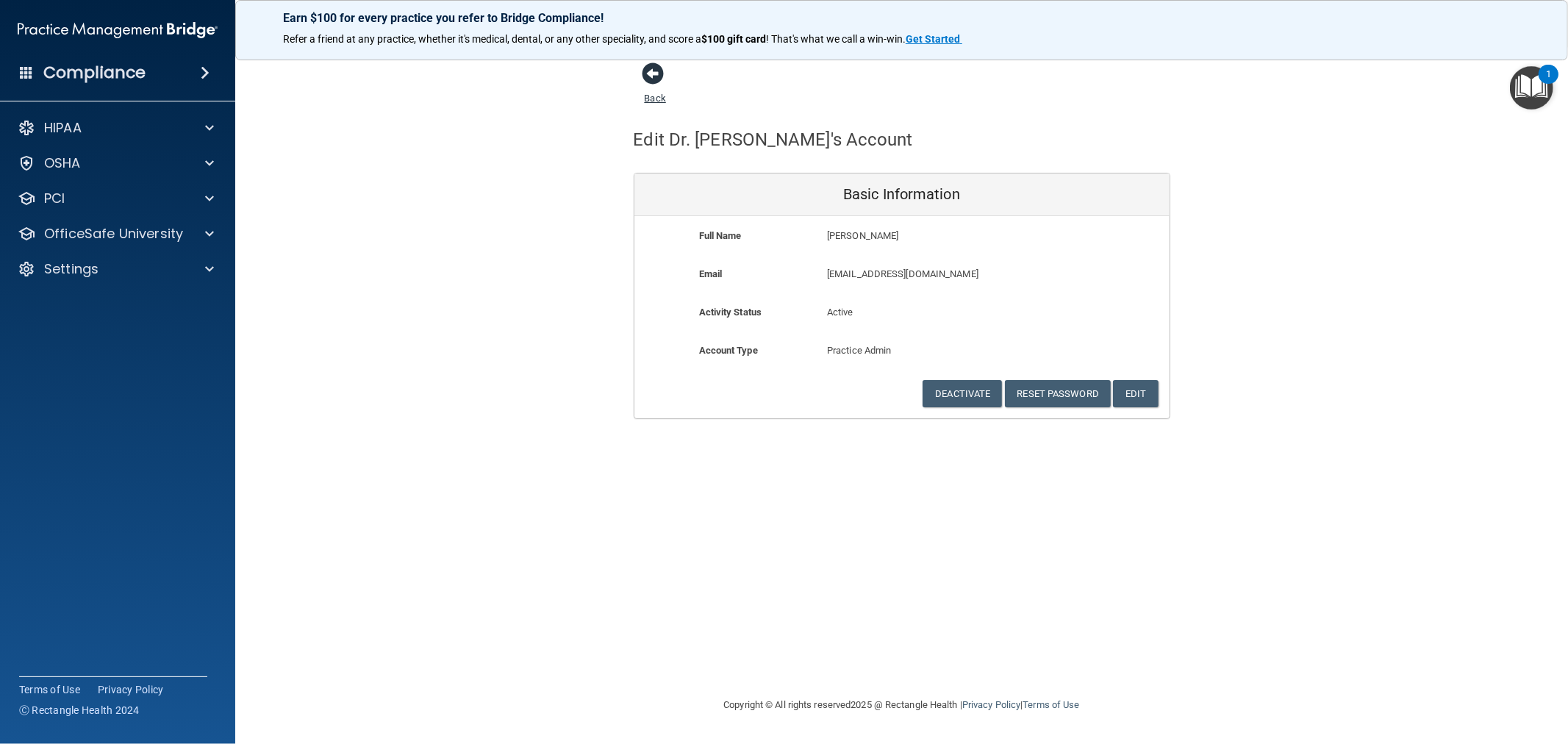
click at [650, 77] on span at bounding box center [653, 74] width 22 height 22
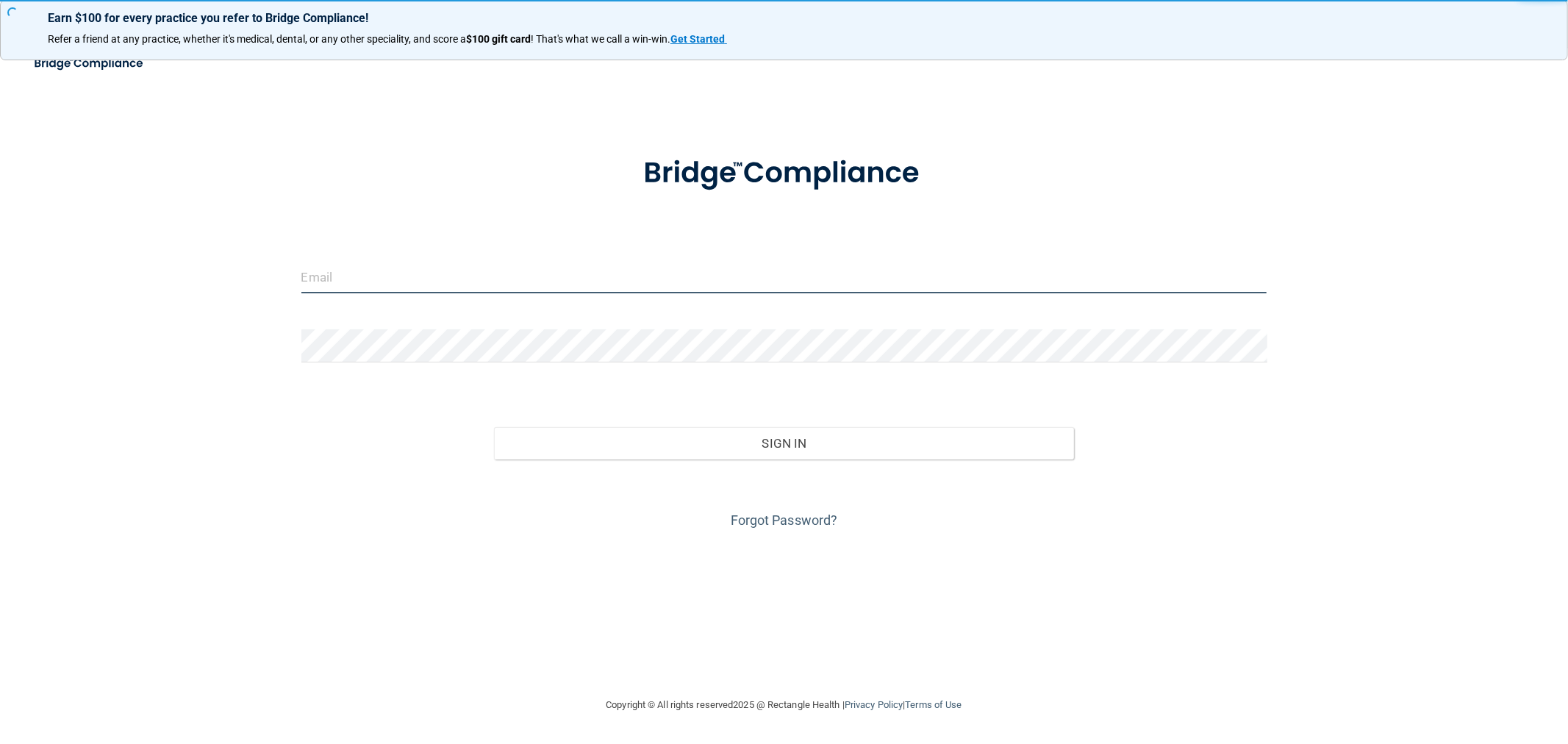
type input "[EMAIL_ADDRESS][DOMAIN_NAME]"
